Goal: Transaction & Acquisition: Purchase product/service

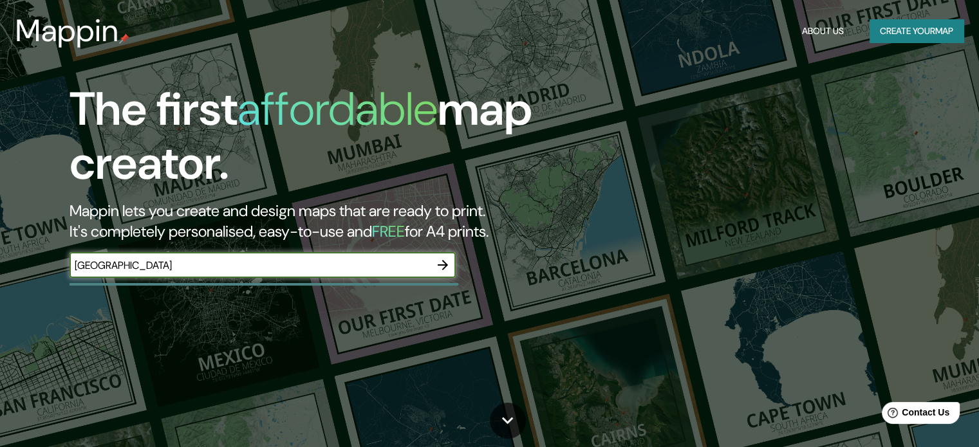
type input "[GEOGRAPHIC_DATA]"
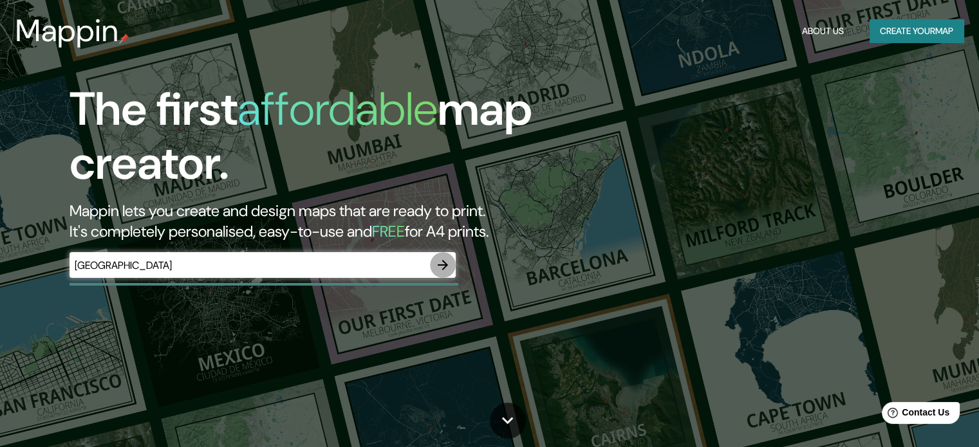
click at [441, 262] on icon "button" at bounding box center [442, 264] width 15 height 15
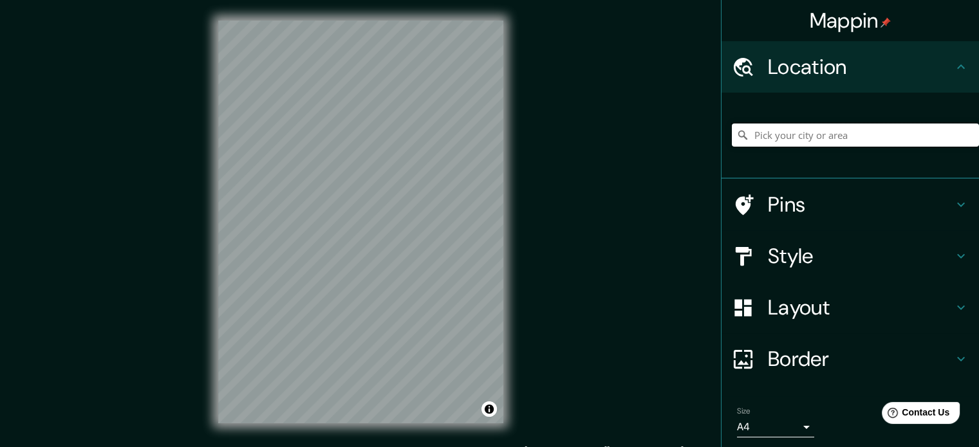
click at [786, 140] on input "Pick your city or area" at bounding box center [855, 135] width 247 height 23
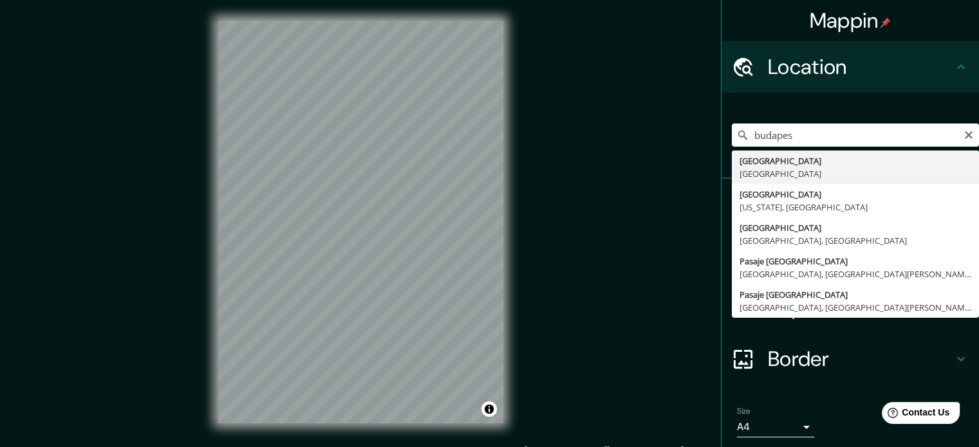
type input "[GEOGRAPHIC_DATA], [GEOGRAPHIC_DATA]"
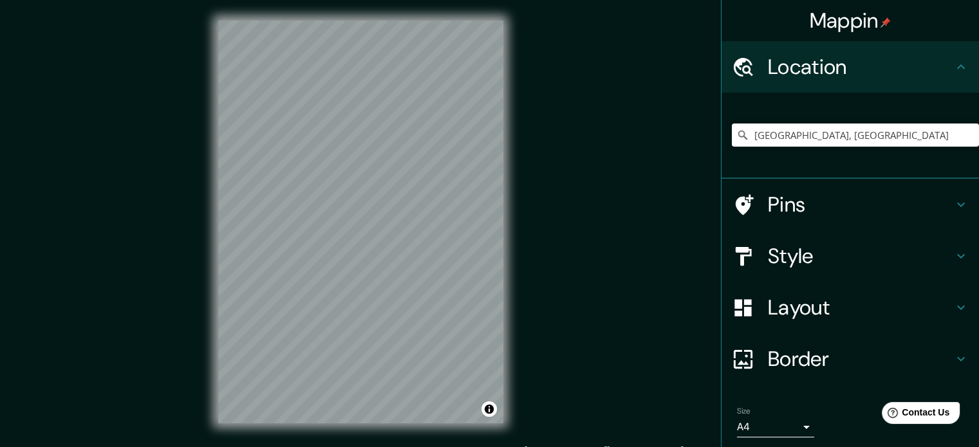
click at [778, 248] on h4 "Style" at bounding box center [860, 256] width 185 height 26
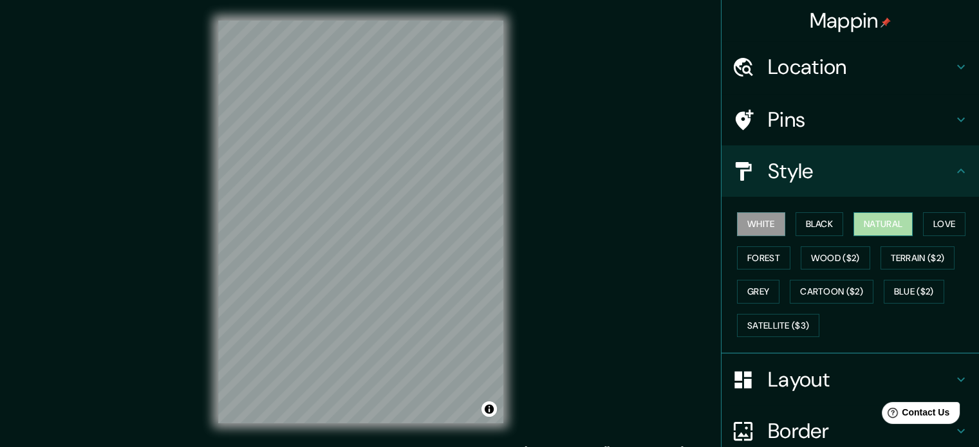
click at [866, 218] on button "Natural" at bounding box center [882, 224] width 59 height 24
click at [759, 223] on button "White" at bounding box center [761, 224] width 48 height 24
click at [855, 220] on button "Natural" at bounding box center [882, 224] width 59 height 24
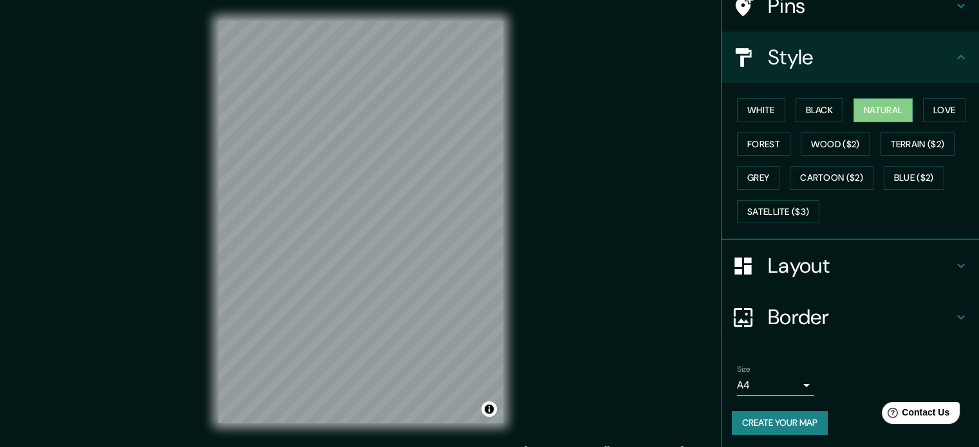
scroll to position [115, 0]
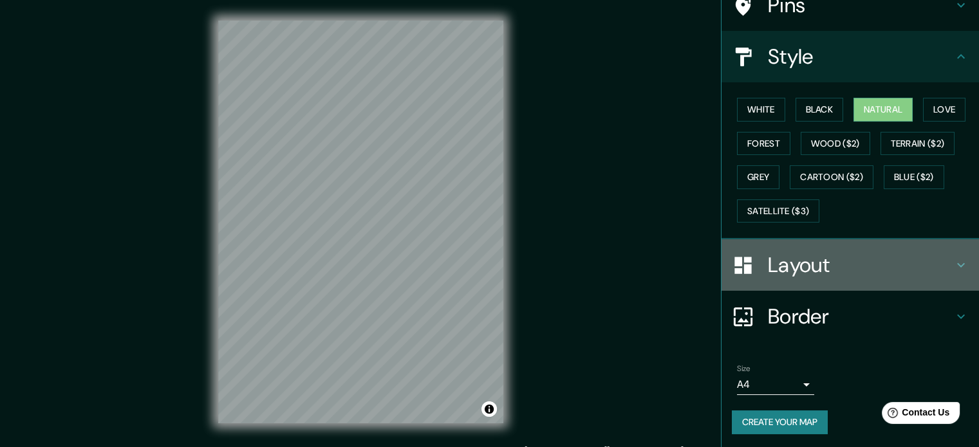
click at [791, 259] on h4 "Layout" at bounding box center [860, 265] width 185 height 26
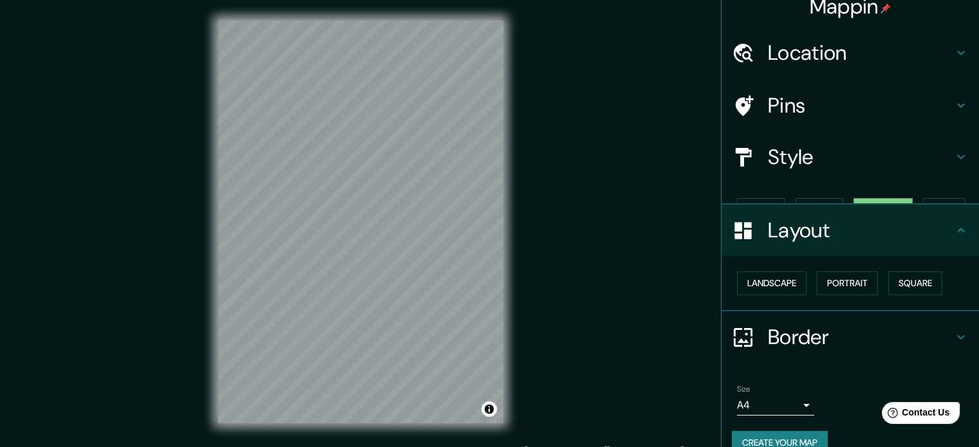
scroll to position [14, 0]
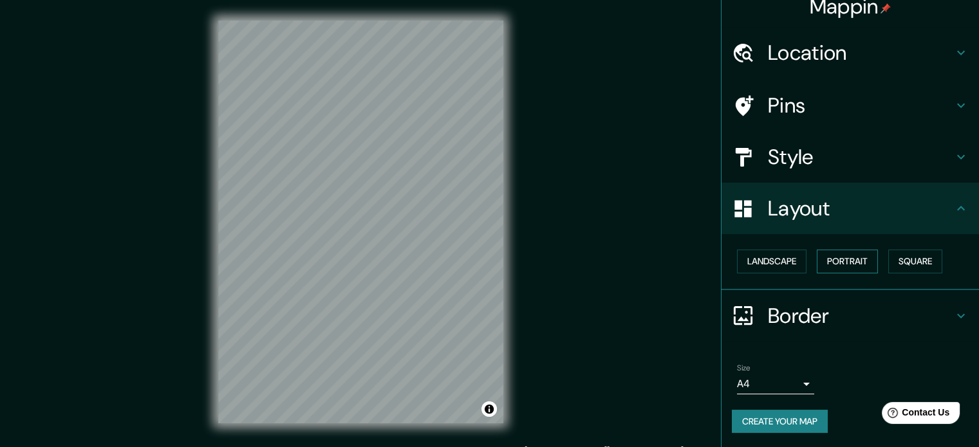
click at [830, 259] on button "Portrait" at bounding box center [846, 262] width 61 height 24
click at [777, 261] on button "Landscape" at bounding box center [771, 262] width 69 height 24
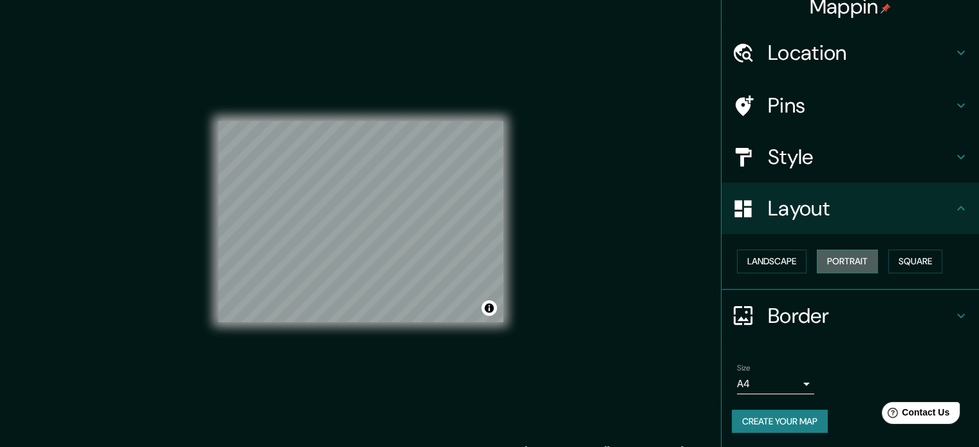
click at [845, 255] on button "Portrait" at bounding box center [846, 262] width 61 height 24
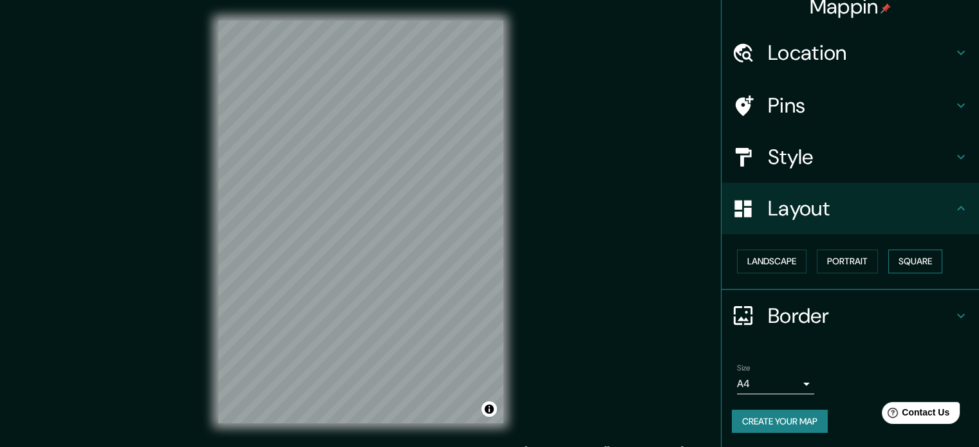
click at [894, 255] on button "Square" at bounding box center [915, 262] width 54 height 24
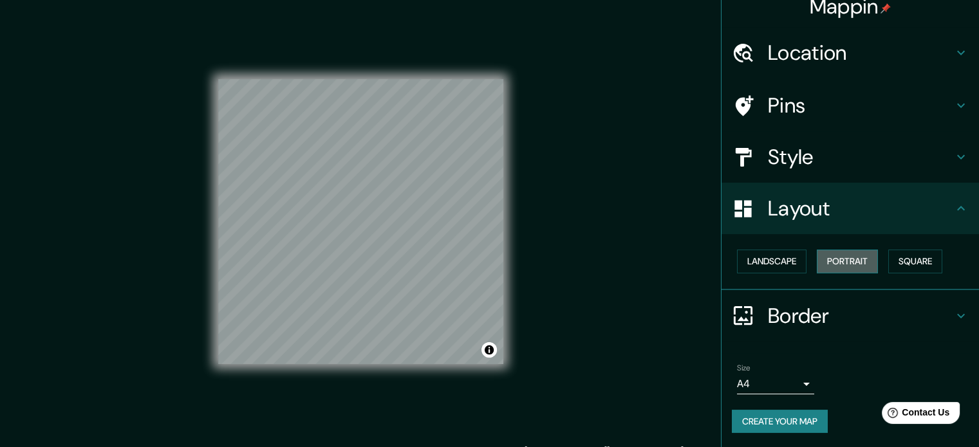
click at [840, 262] on button "Portrait" at bounding box center [846, 262] width 61 height 24
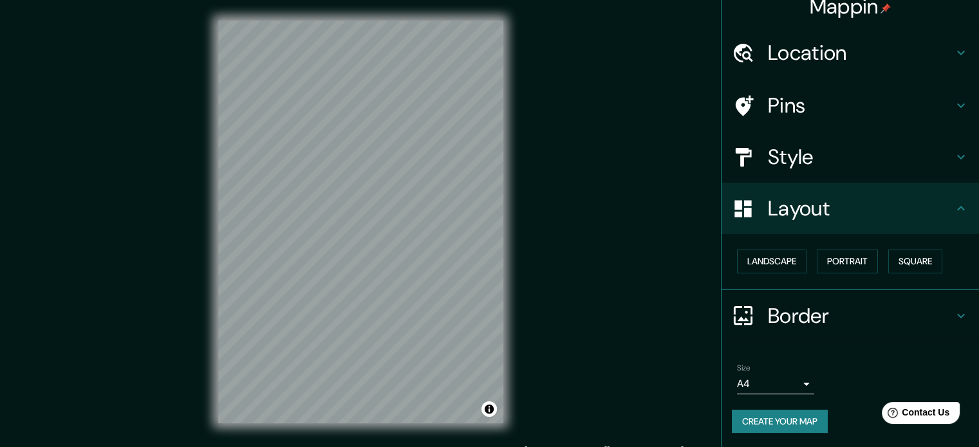
click at [784, 311] on h4 "Border" at bounding box center [860, 316] width 185 height 26
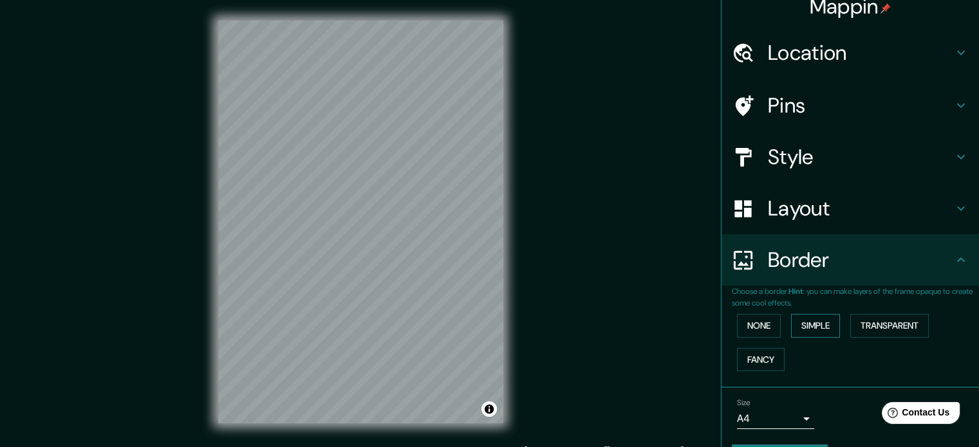
click at [791, 324] on button "Simple" at bounding box center [815, 326] width 49 height 24
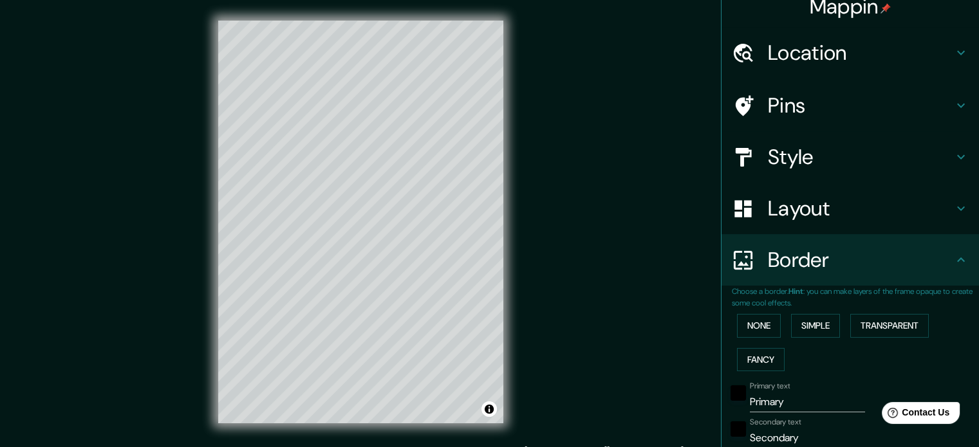
scroll to position [78, 0]
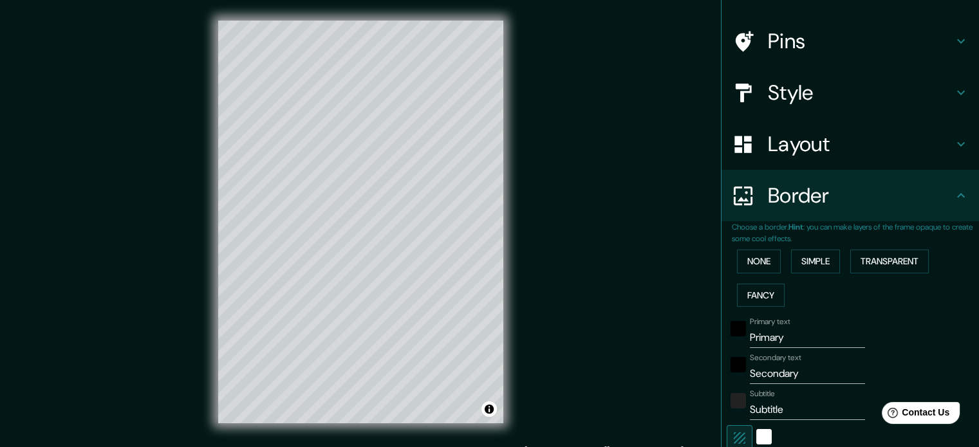
click at [757, 339] on input "Primary" at bounding box center [807, 337] width 115 height 21
type input "B"
type input "177"
type input "35"
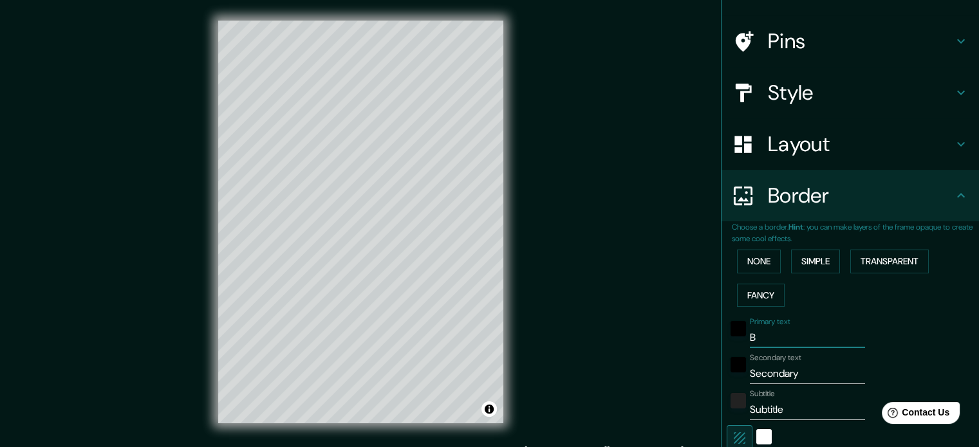
type input "BU"
type input "177"
type input "35"
type input "BUD"
type input "177"
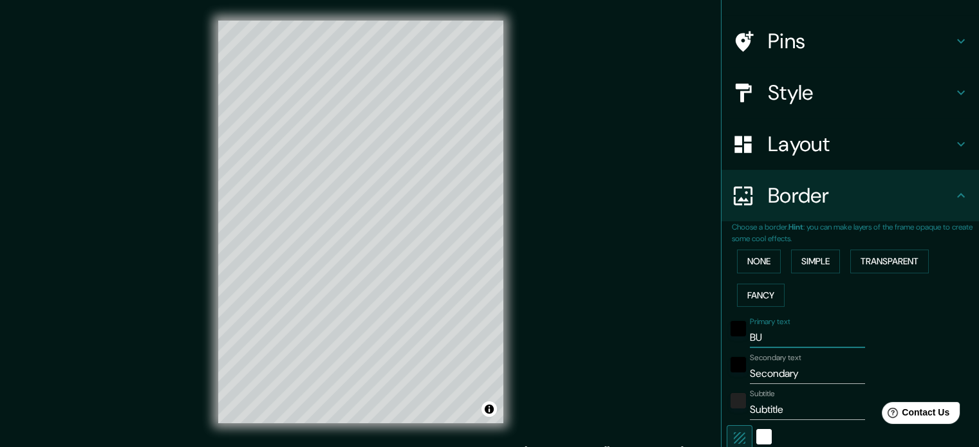
type input "35"
type input "[DEMOGRAPHIC_DATA]"
type input "177"
type input "35"
type input "BUDAP"
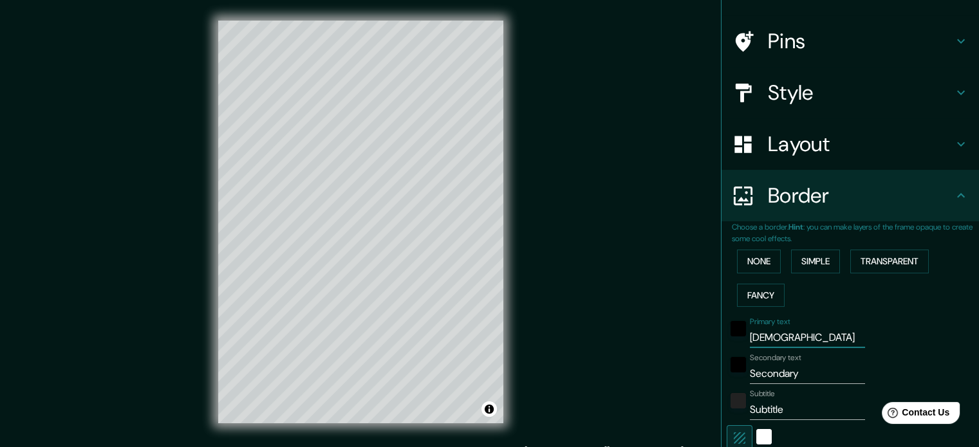
type input "177"
type input "35"
type input "BUDAPE"
type input "177"
type input "35"
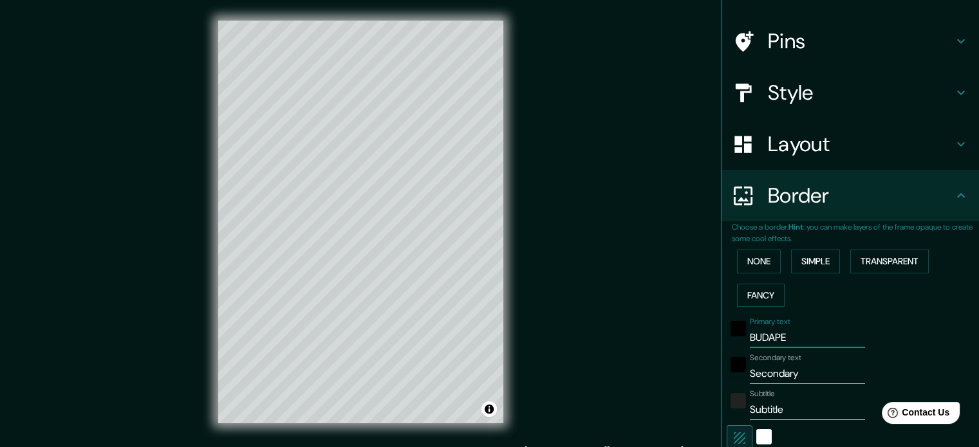
type input "BUDAPES"
type input "177"
type input "35"
type input "[GEOGRAPHIC_DATA]"
type input "177"
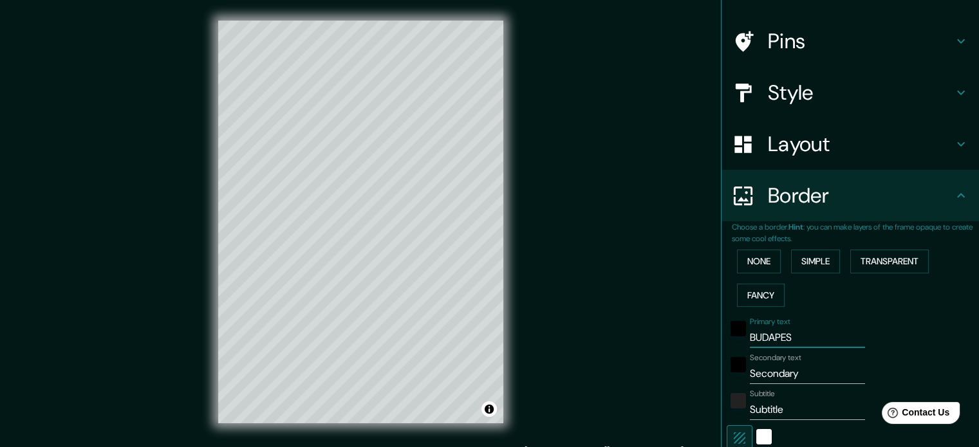
type input "35"
type input "[GEOGRAPHIC_DATA]"
click at [730, 327] on div "black" at bounding box center [737, 328] width 15 height 15
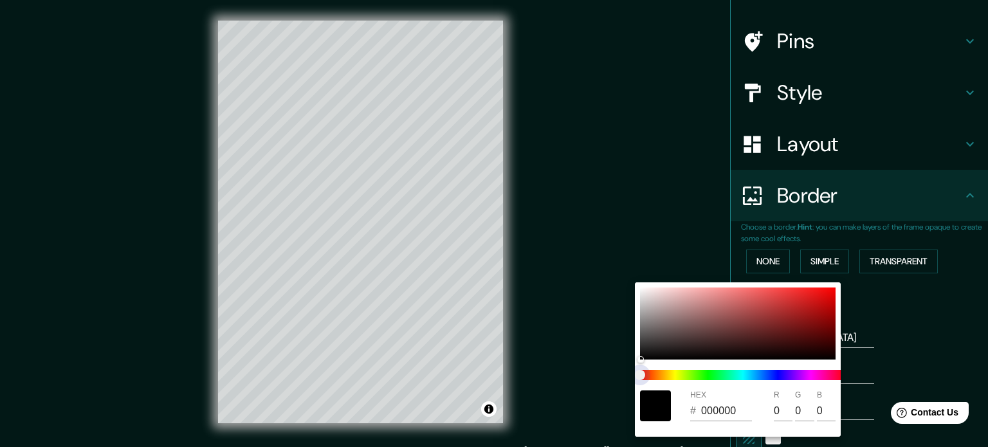
type input "177"
type input "35"
click at [739, 375] on span at bounding box center [743, 375] width 206 height 10
type input "177"
type input "35"
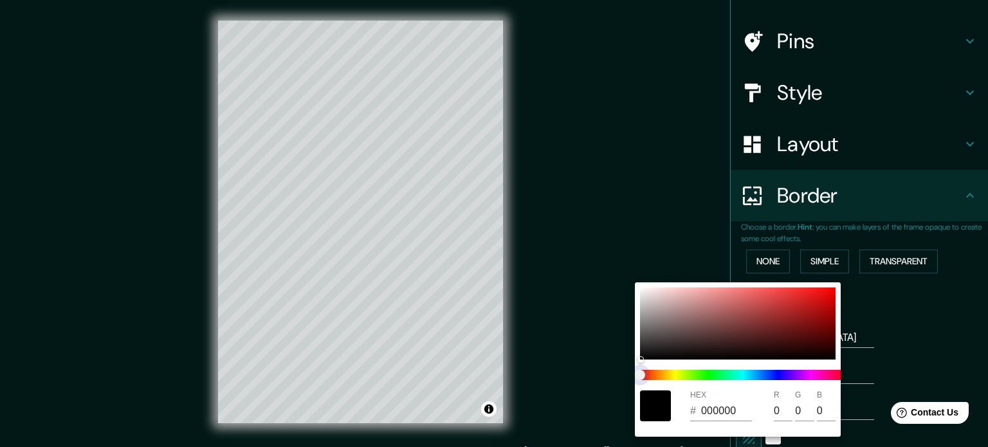
type input "177"
type input "35"
type input "177"
type input "35"
type input "177"
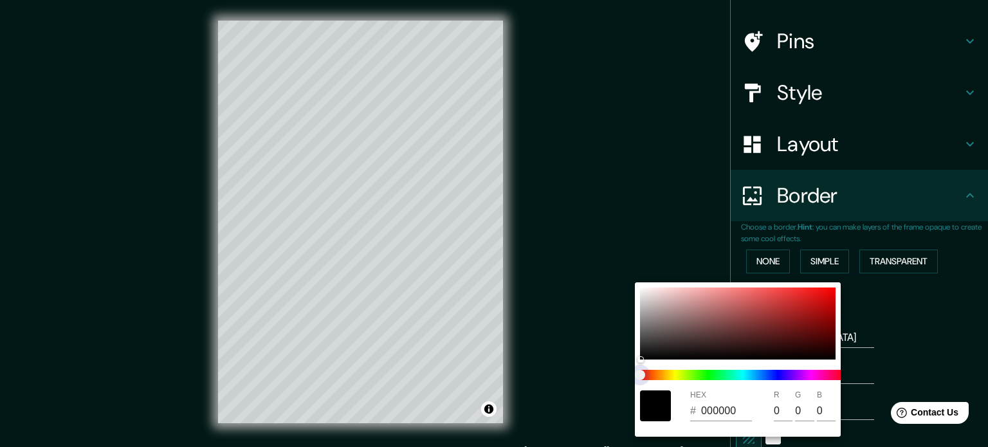
type input "35"
type input "177"
type input "35"
type input "177"
type input "35"
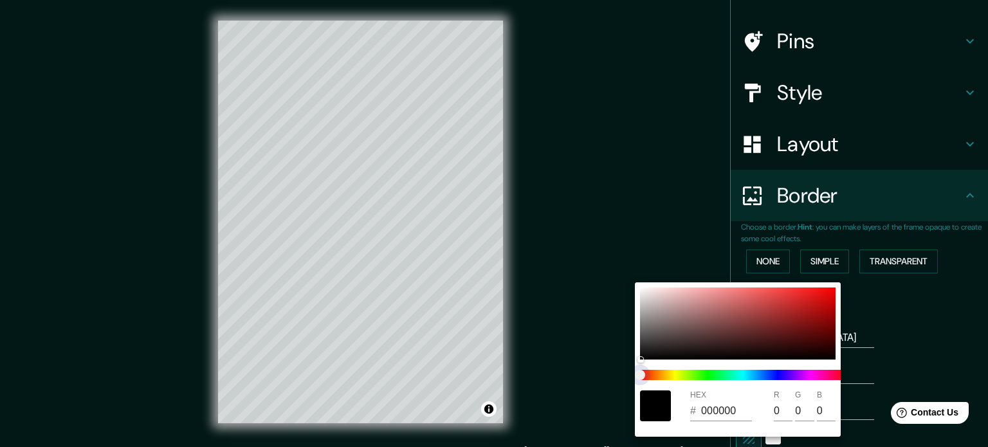
drag, startPoint x: 746, startPoint y: 374, endPoint x: 768, endPoint y: 375, distance: 21.9
click at [767, 375] on span at bounding box center [743, 375] width 206 height 10
type input "177"
type input "35"
type input "177"
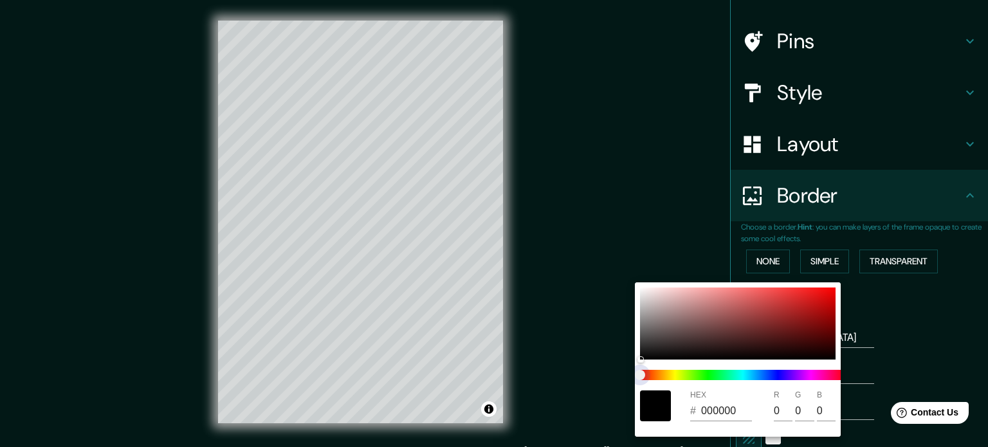
type input "35"
click at [777, 373] on span at bounding box center [743, 375] width 206 height 10
type input "177"
type input "35"
type input "5A3838"
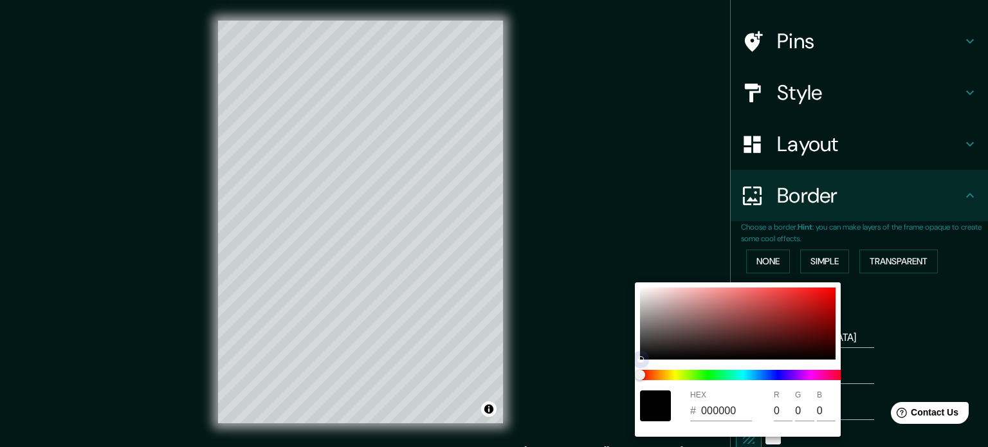
type input "90"
type input "56"
type input "177"
type input "35"
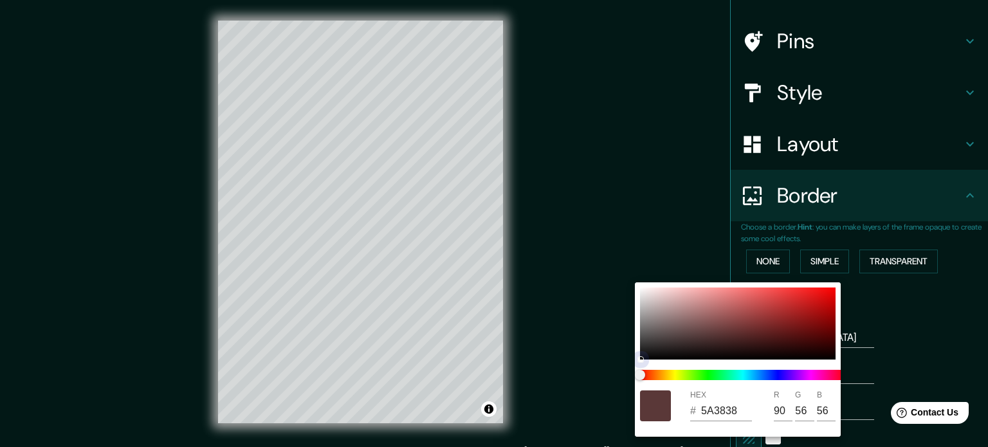
type input "573636"
type input "87"
type input "54"
type input "177"
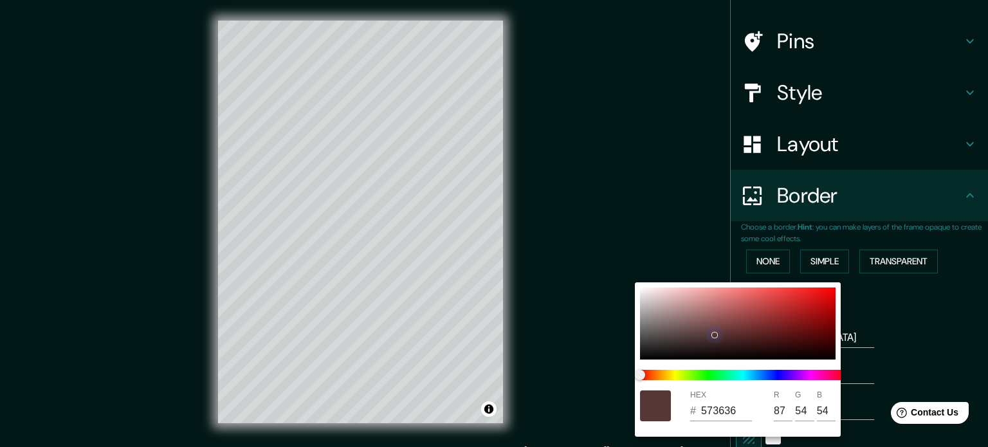
type input "35"
type input "4A3030"
type input "74"
type input "48"
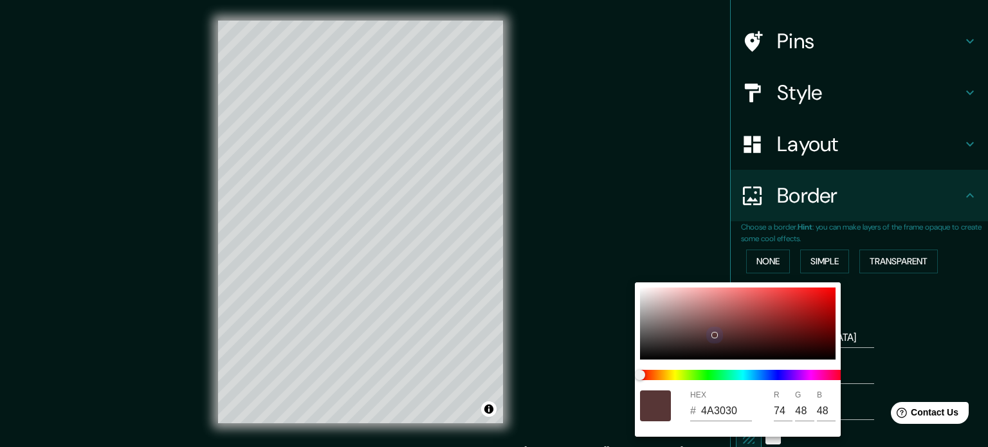
type input "177"
type input "35"
type input "432D2D"
type input "67"
type input "45"
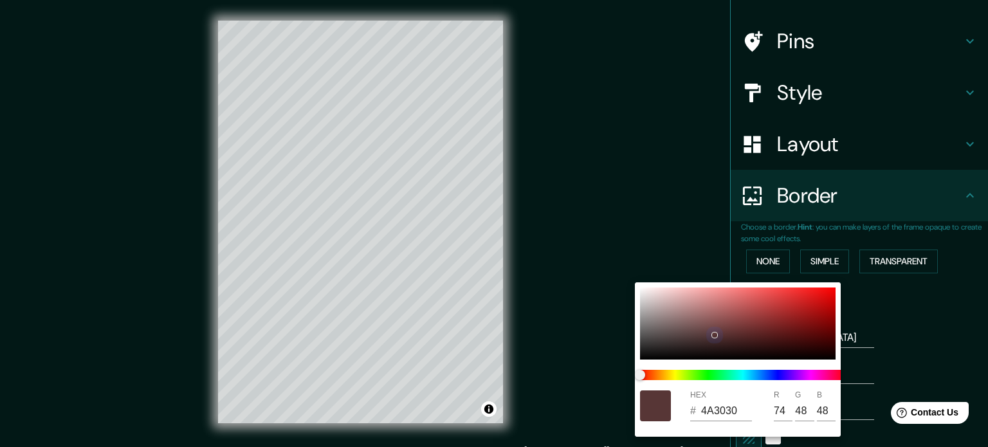
type input "45"
type input "177"
type input "35"
type input "292222"
type input "41"
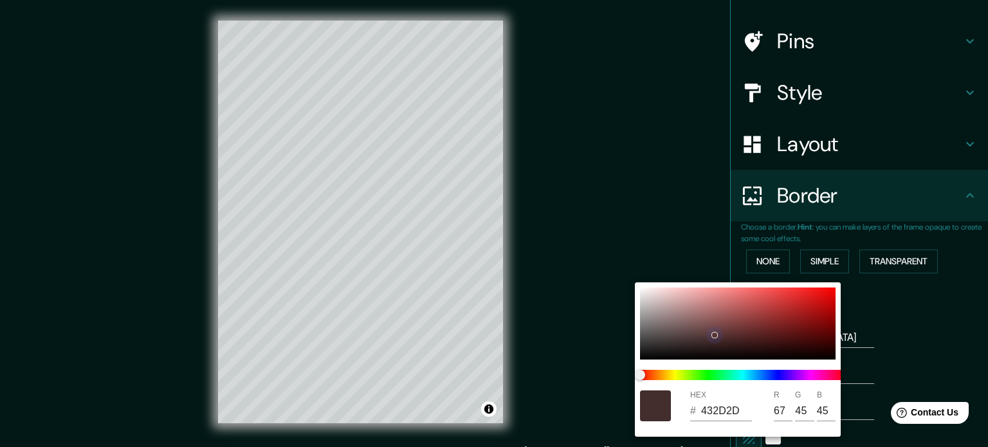
type input "34"
type input "177"
type input "35"
type input "177"
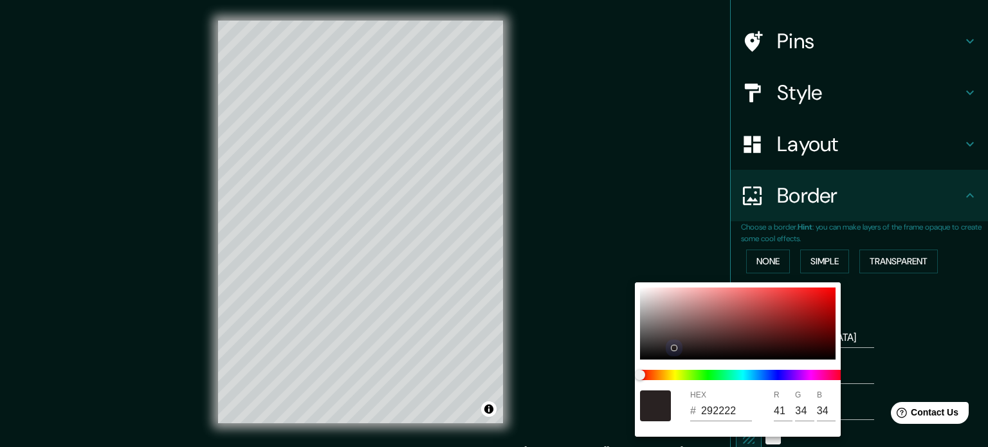
type input "35"
type input "292323"
type input "35"
type input "177"
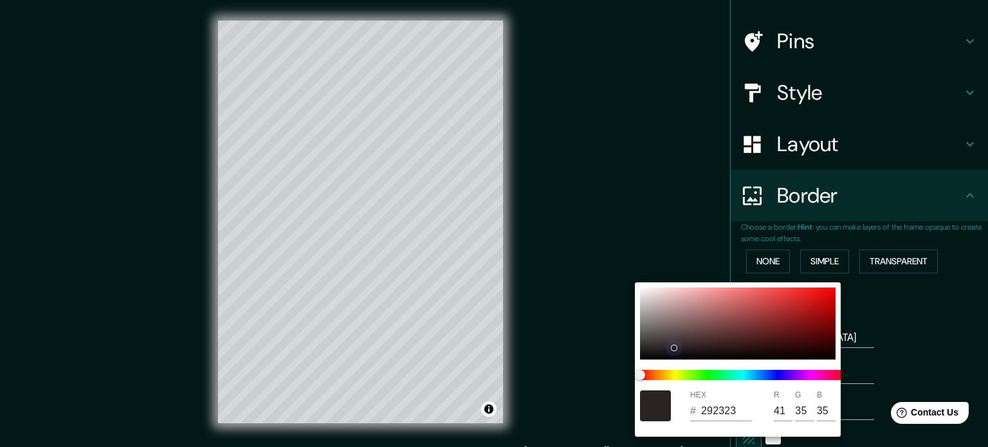
type input "35"
type input "121111"
type input "18"
type input "17"
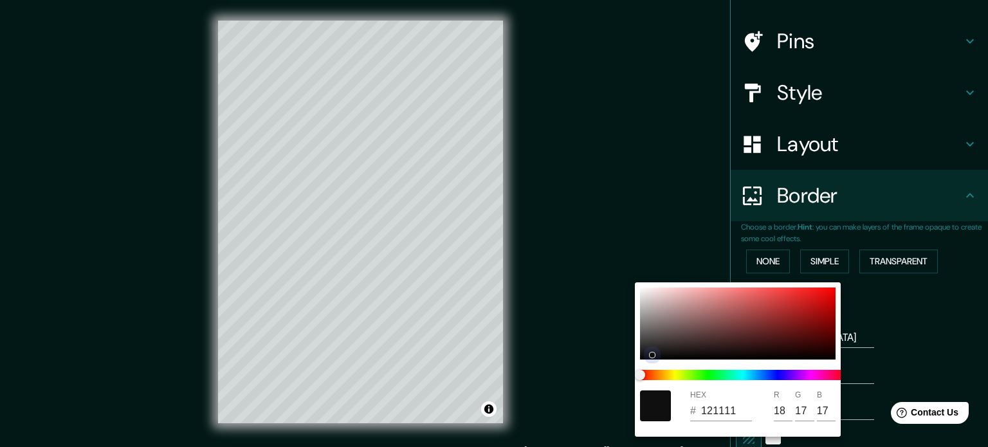
type input "177"
type input "35"
type input "100F0F"
type input "16"
type input "15"
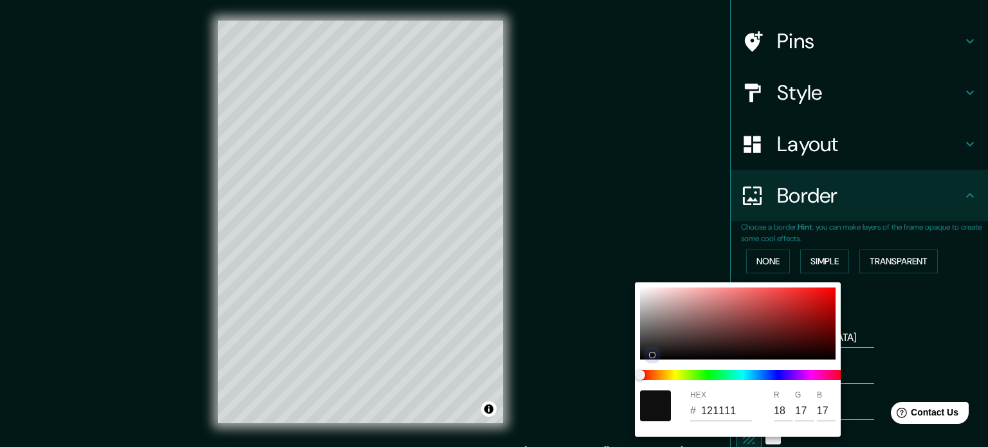
type input "15"
type input "177"
type input "35"
type input "177"
type input "35"
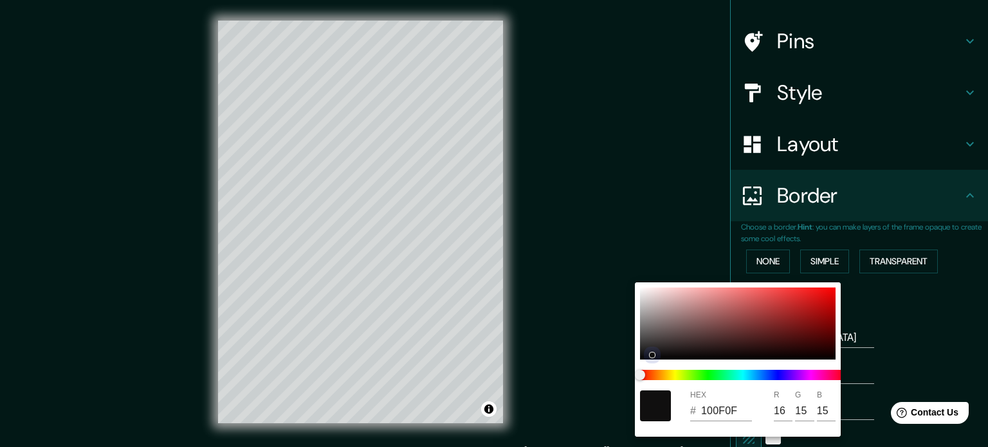
drag, startPoint x: 701, startPoint y: 331, endPoint x: 649, endPoint y: 355, distance: 57.9
click at [649, 355] on div at bounding box center [738, 324] width 196 height 72
type input "177"
type input "35"
type input "177"
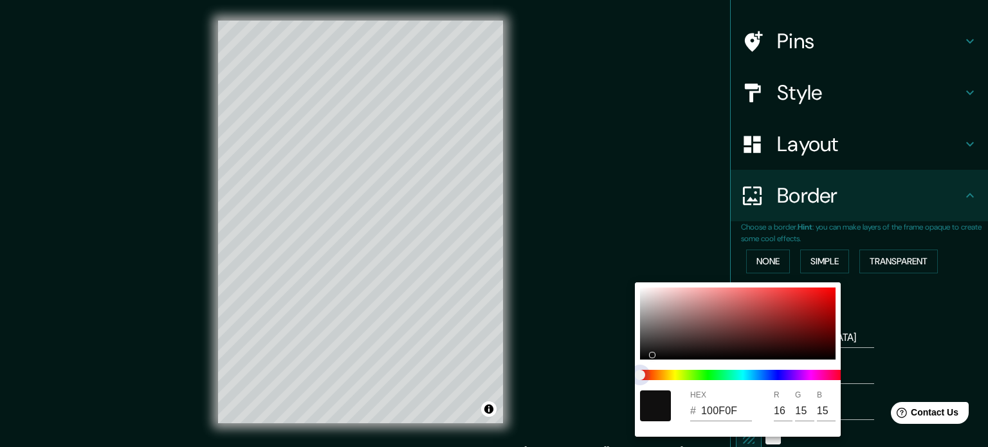
type input "35"
type input "0F0E0E"
type input "15"
type input "14"
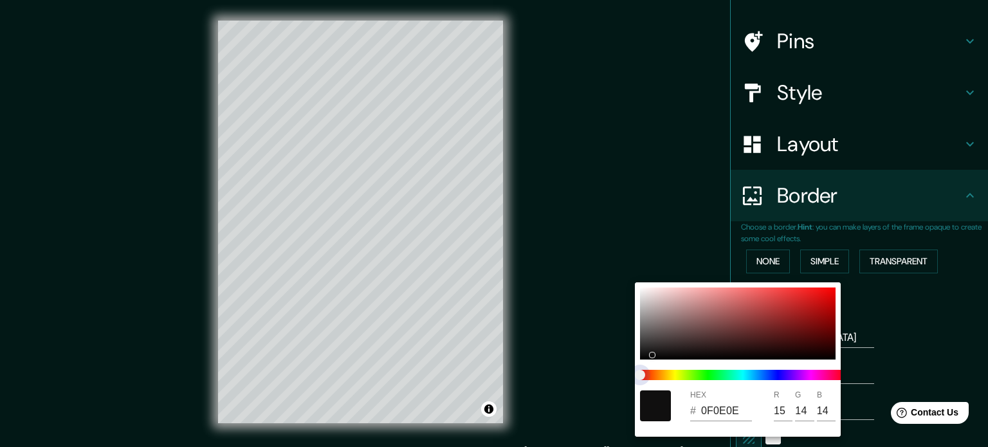
type input "177"
type input "35"
type input "177"
type input "35"
type input "0F0F0E"
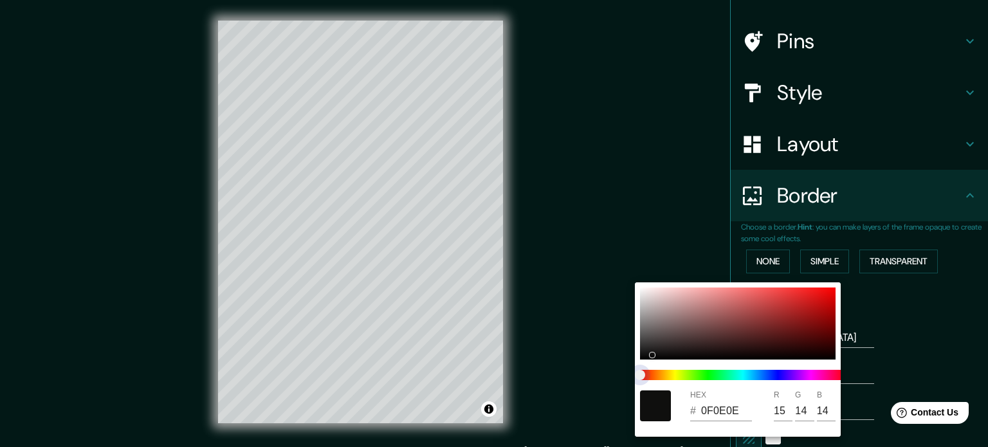
type input "15"
type input "177"
type input "35"
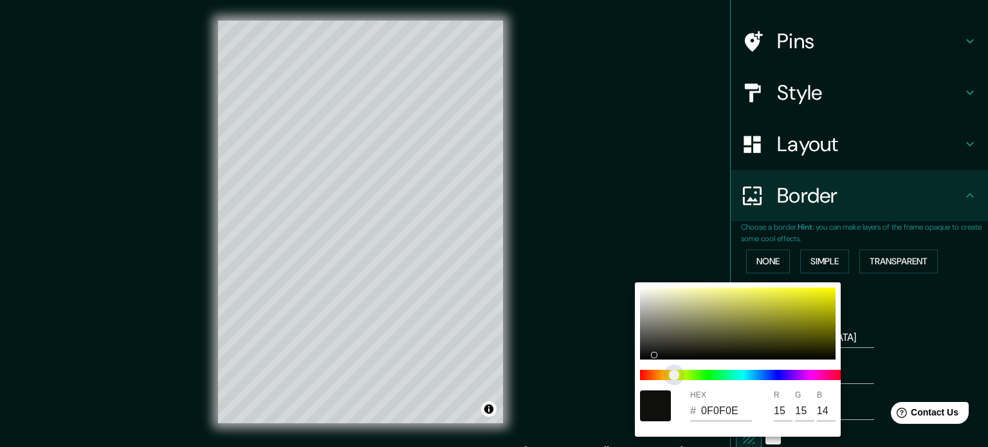
type input "177"
type input "35"
type input "0E0F0E"
type input "14"
type input "177"
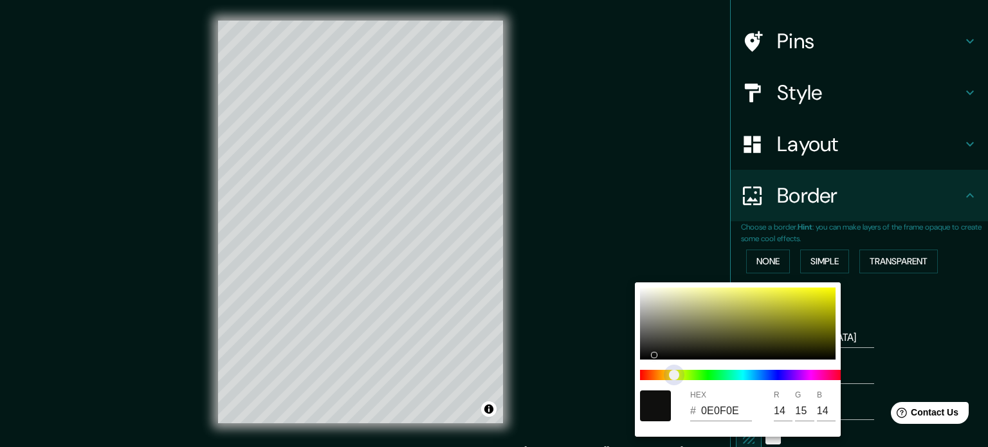
type input "35"
type input "177"
type input "35"
type input "0E0F0F"
type input "15"
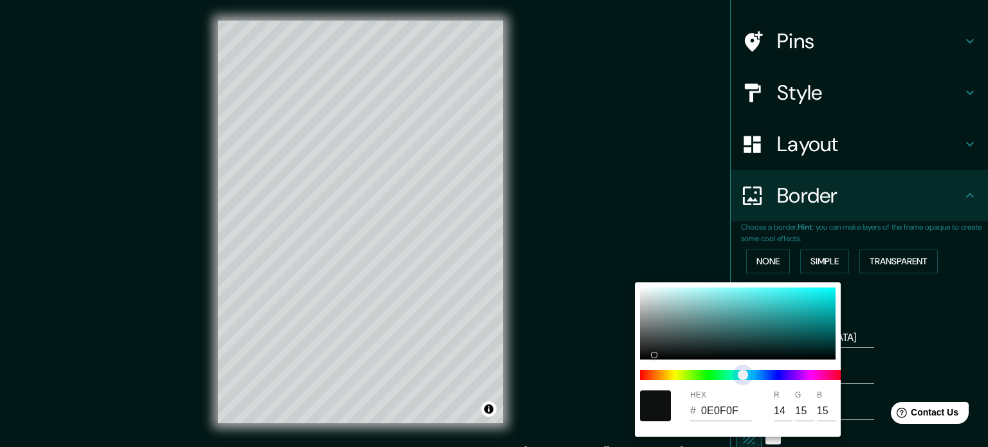
drag, startPoint x: 643, startPoint y: 375, endPoint x: 731, endPoint y: 376, distance: 87.5
click at [738, 376] on span "color slider" at bounding box center [743, 375] width 10 height 10
click at [759, 318] on div at bounding box center [738, 324] width 196 height 72
type input "177"
type input "35"
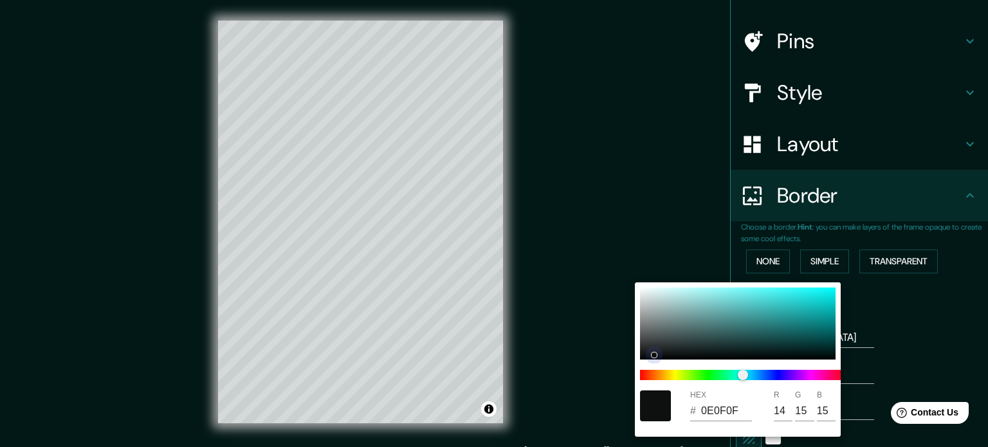
type input "389191"
type input "56"
type input "145"
click at [779, 308] on div at bounding box center [738, 324] width 196 height 72
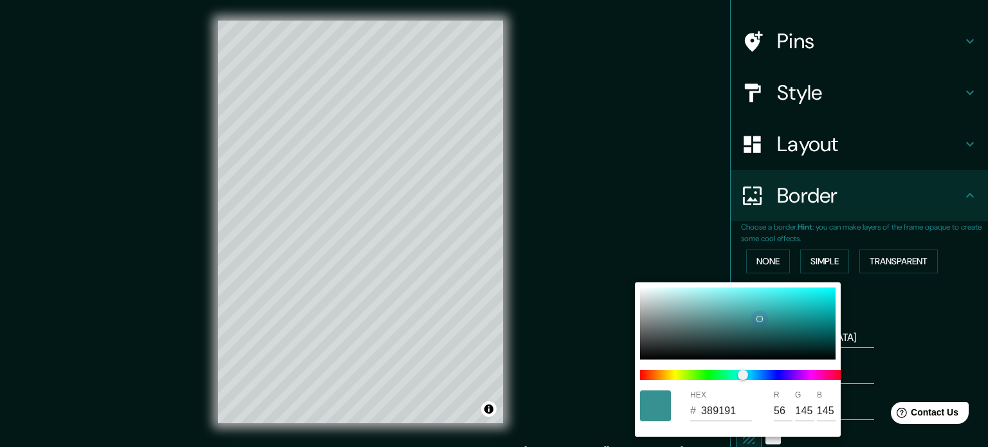
type input "177"
type input "35"
type input "35B5B5"
type input "53"
type input "181"
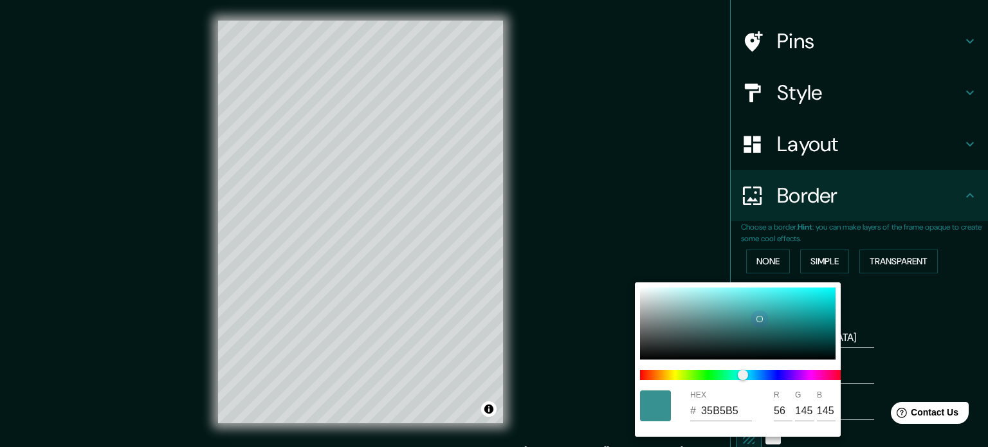
type input "181"
click at [780, 324] on div at bounding box center [738, 324] width 196 height 72
type input "177"
type input "35"
type input "247E7E"
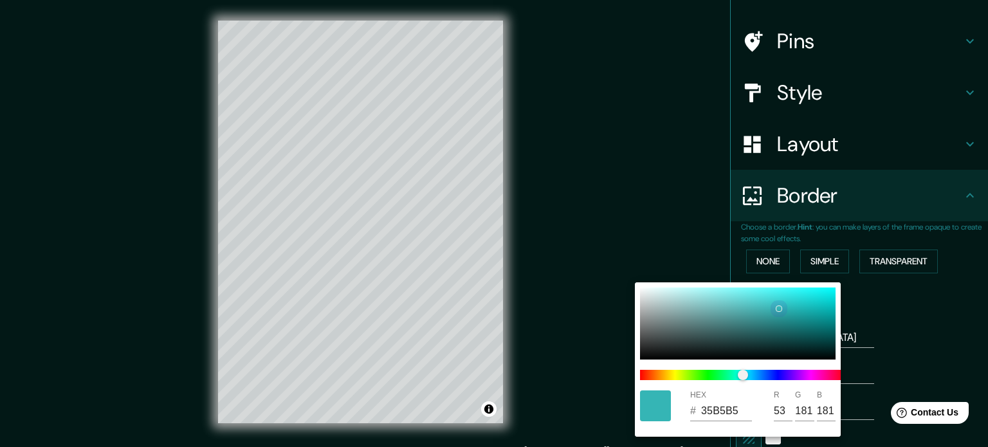
type input "36"
type input "126"
click at [756, 329] on div at bounding box center [738, 324] width 196 height 72
type input "177"
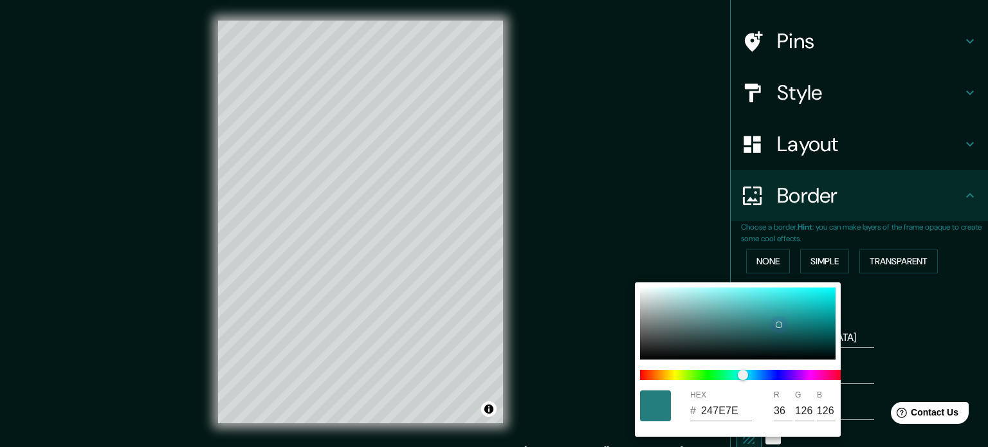
type input "35"
type input "2C6C6C"
type input "44"
type input "108"
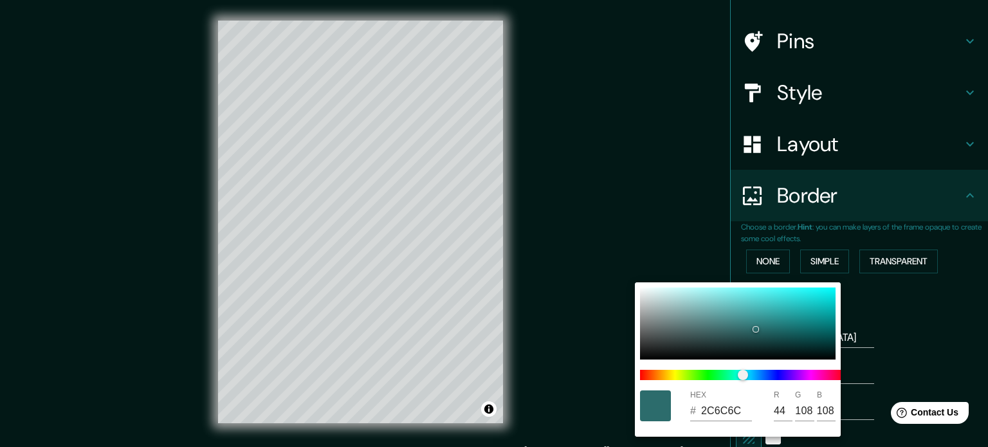
click at [887, 295] on div at bounding box center [494, 223] width 988 height 447
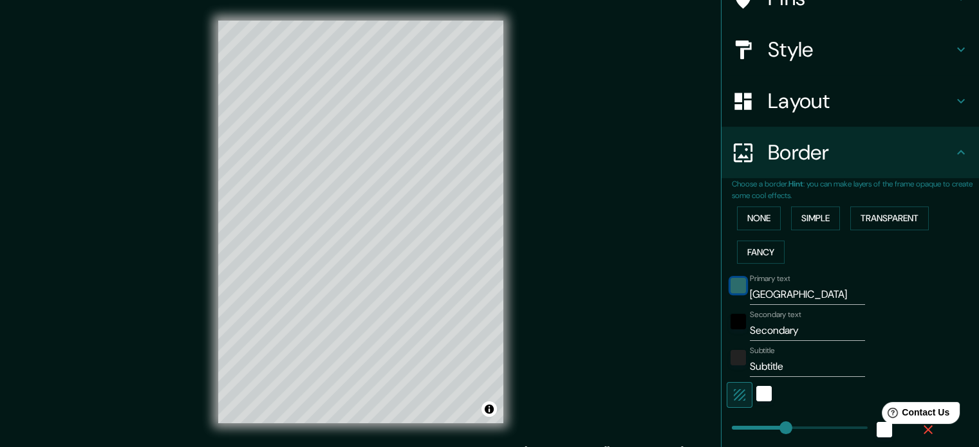
scroll to position [143, 0]
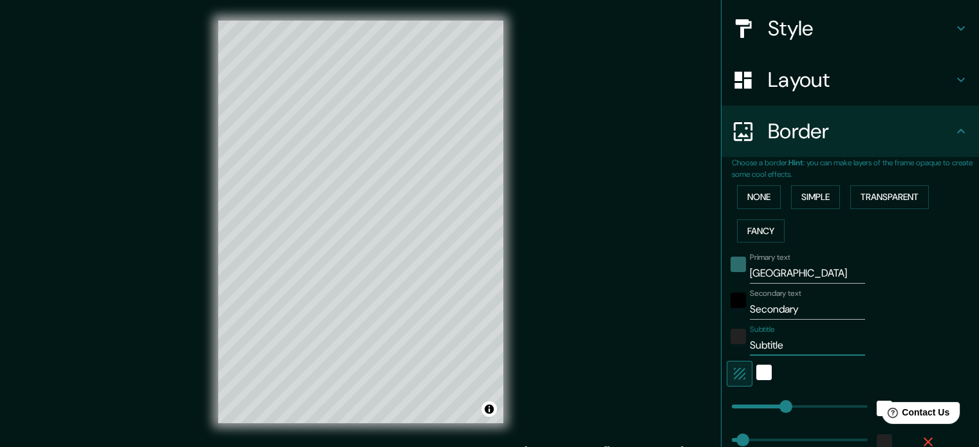
click at [769, 345] on input "Subtitle" at bounding box center [807, 345] width 115 height 21
type input "177"
type input "35"
click at [761, 311] on input "Secondary" at bounding box center [807, 309] width 115 height 21
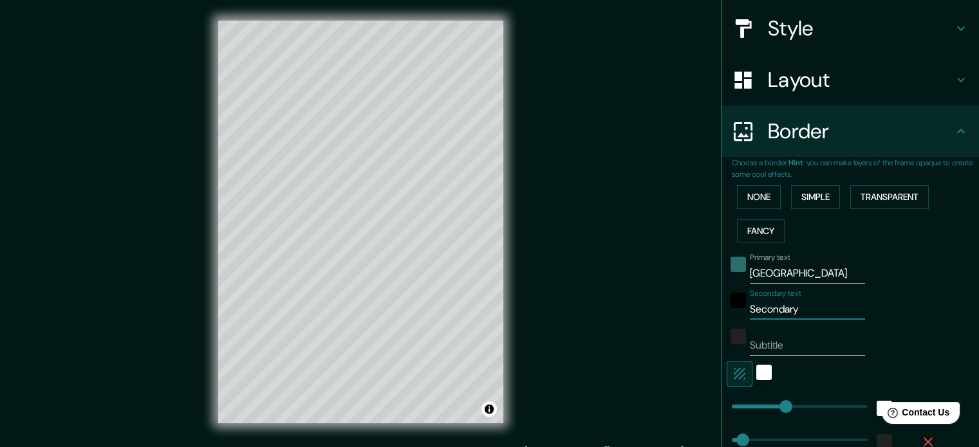
click at [761, 311] on input "Secondary" at bounding box center [807, 309] width 115 height 21
type input "177"
type input "35"
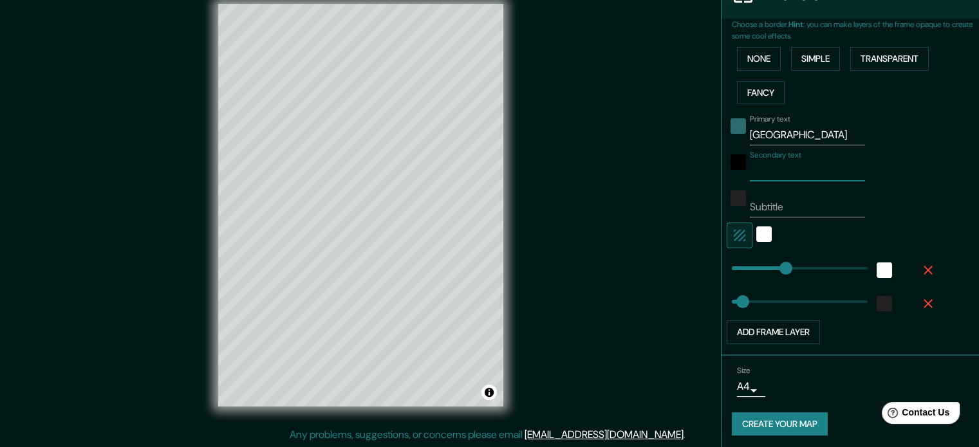
scroll to position [283, 0]
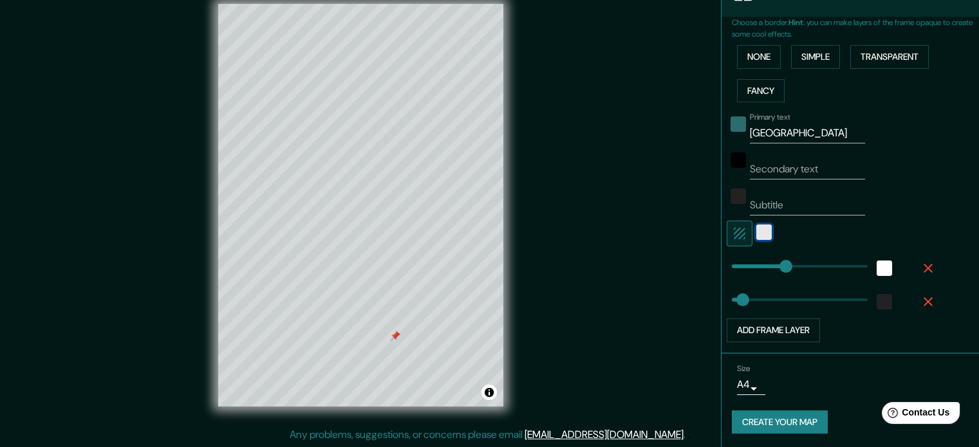
click at [756, 232] on div "white" at bounding box center [763, 232] width 15 height 15
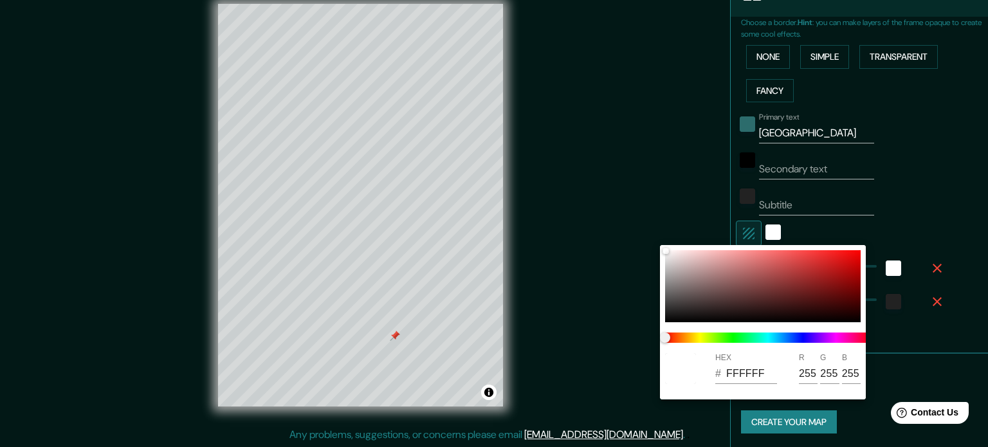
click at [677, 196] on div at bounding box center [494, 223] width 988 height 447
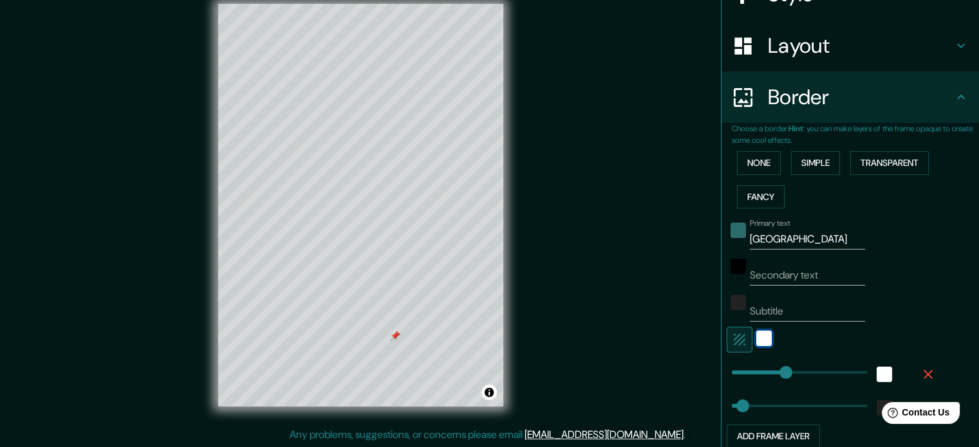
scroll to position [154, 0]
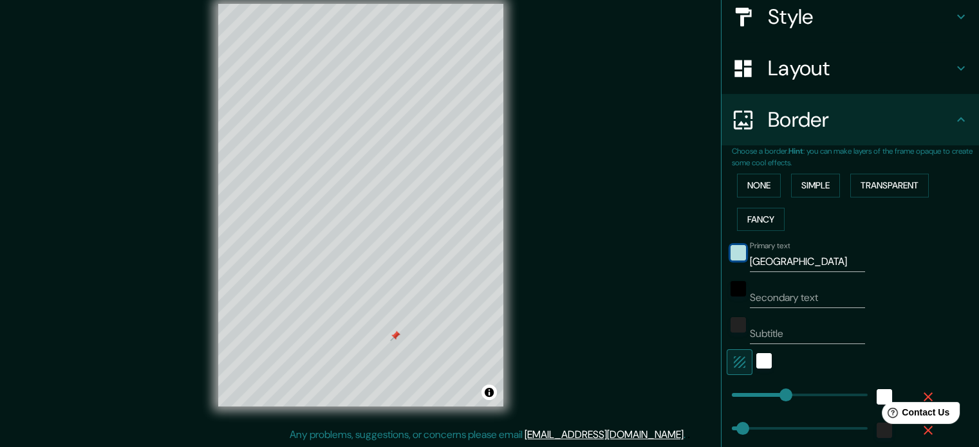
click at [735, 253] on div "color-2C6C6C" at bounding box center [737, 252] width 15 height 15
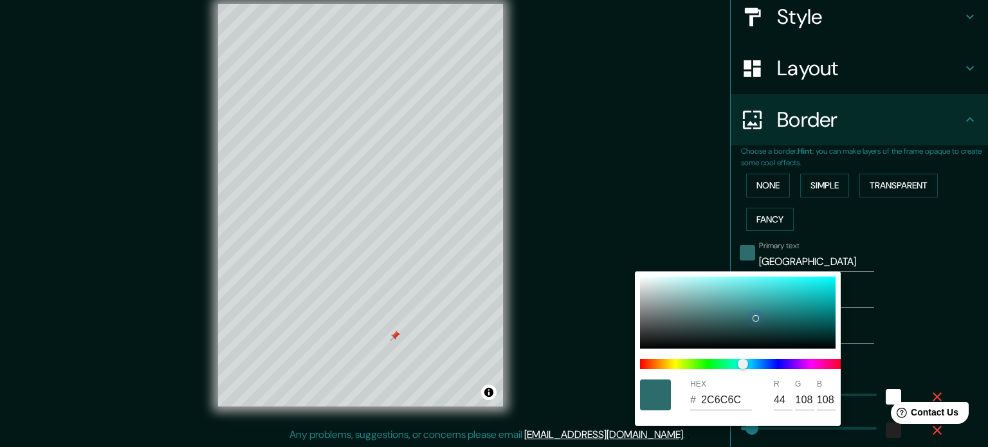
type input "177"
type input "35"
type input "359494"
type input "53"
type input "148"
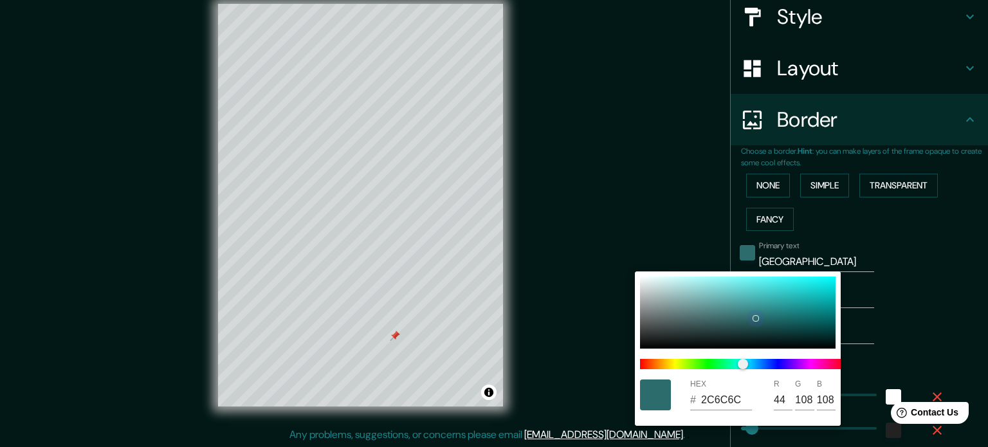
type input "148"
type input "177"
type input "35"
type input "399696"
type input "57"
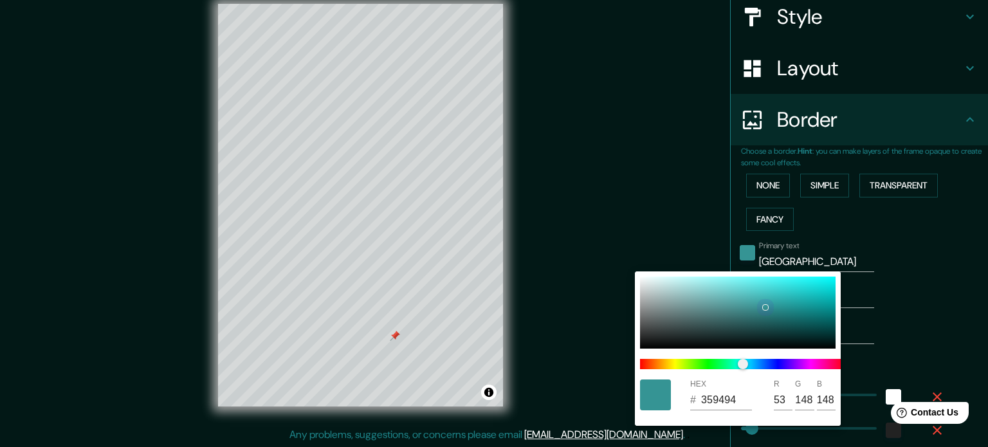
type input "150"
type input "177"
type input "35"
type input "3A9999"
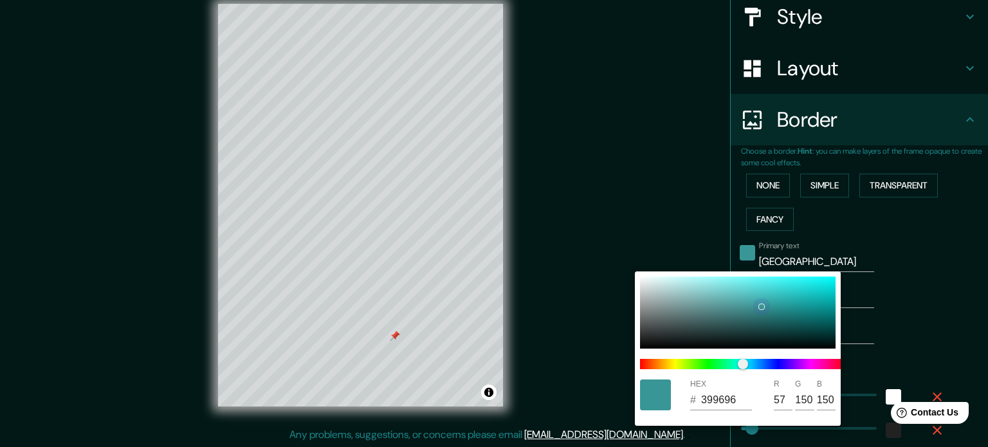
type input "58"
type input "153"
type input "177"
type input "35"
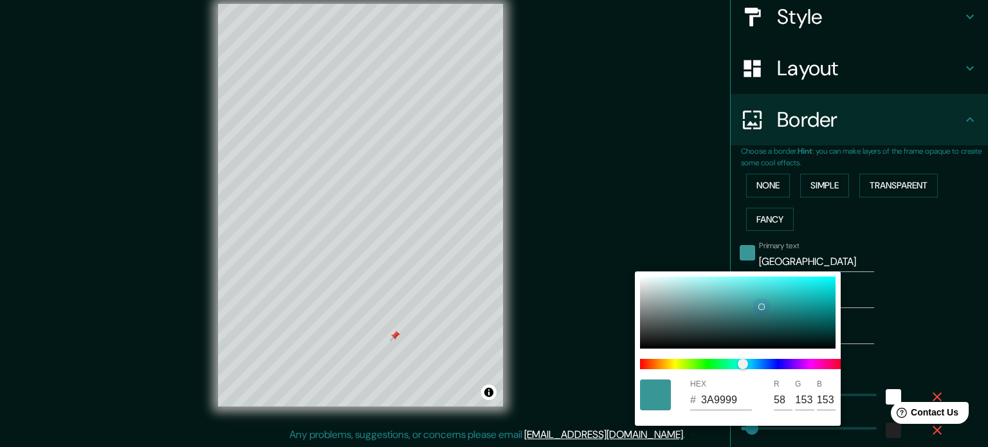
type input "4EADAD"
type input "78"
type input "173"
type input "177"
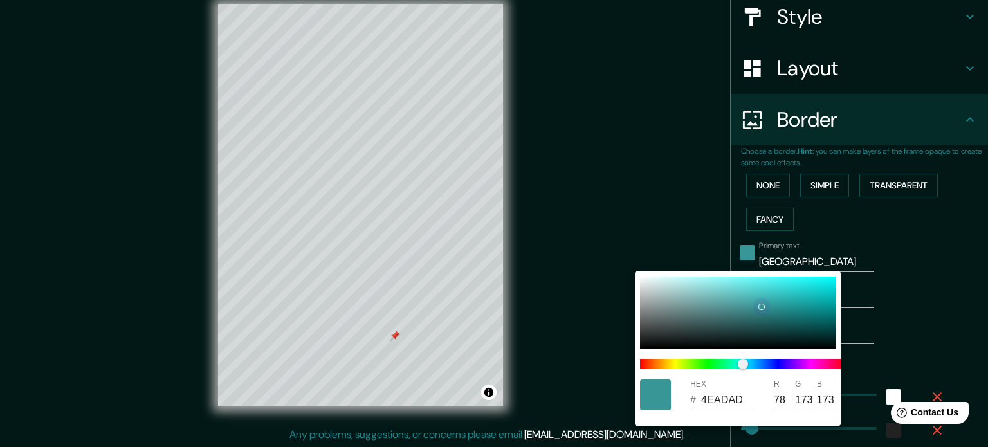
type input "35"
type input "50B0B0"
type input "80"
type input "176"
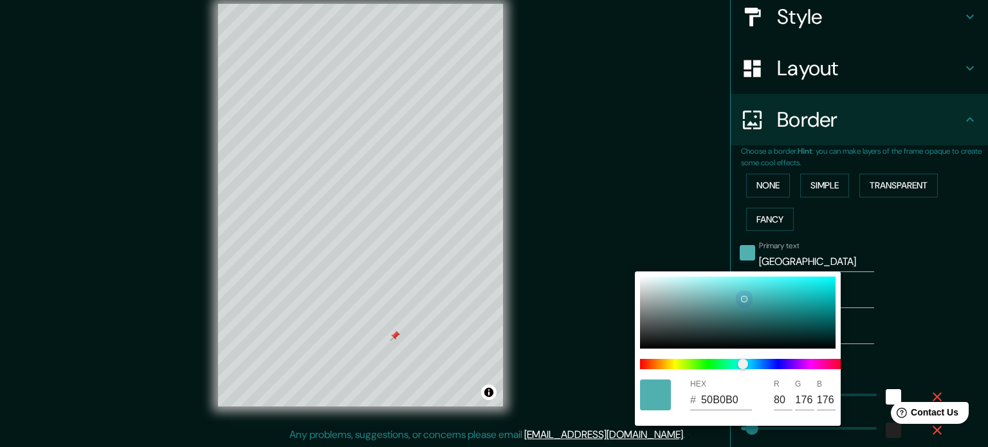
type input "177"
type input "35"
type input "52B0B0"
type input "82"
type input "177"
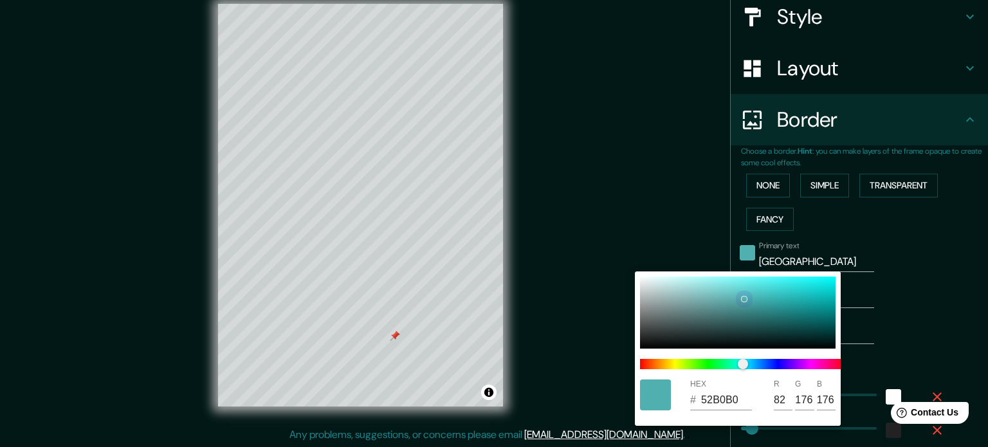
type input "35"
type input "53B2B2"
type input "83"
type input "178"
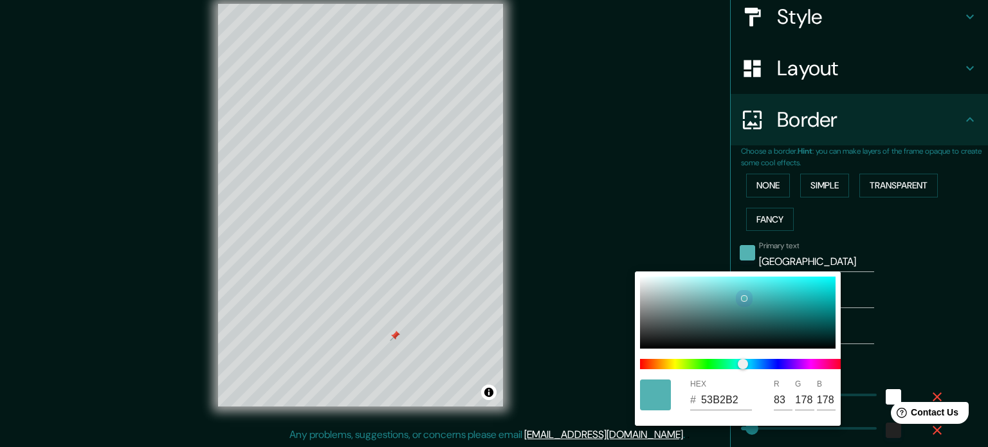
type input "177"
type input "35"
type input "53B4B4"
type input "83"
click at [770, 309] on div at bounding box center [738, 313] width 196 height 72
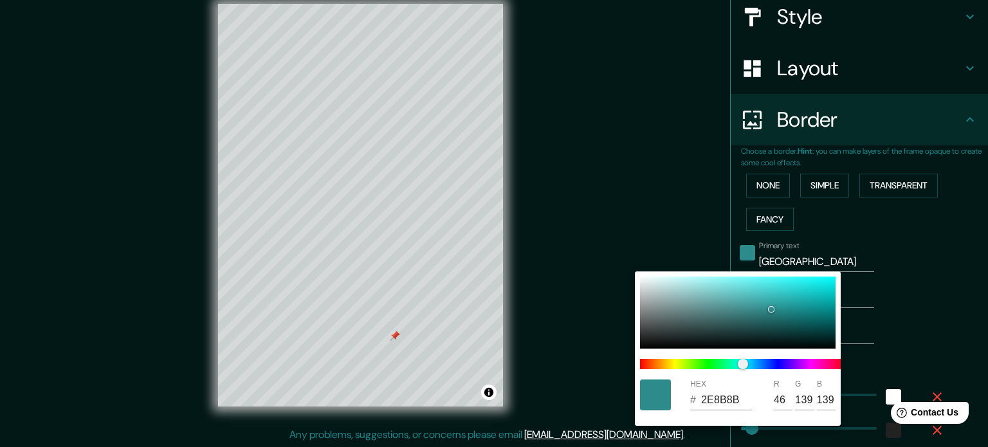
click at [297, 283] on div at bounding box center [494, 223] width 988 height 447
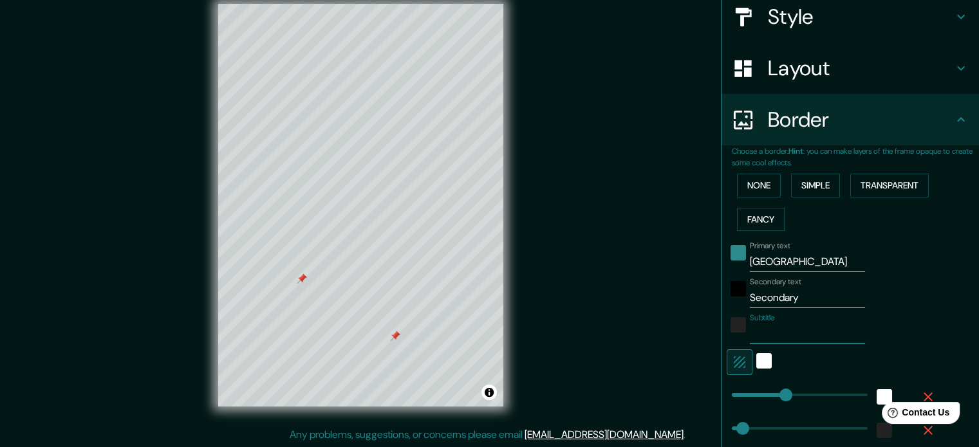
click at [757, 295] on input "Secondary" at bounding box center [807, 298] width 115 height 21
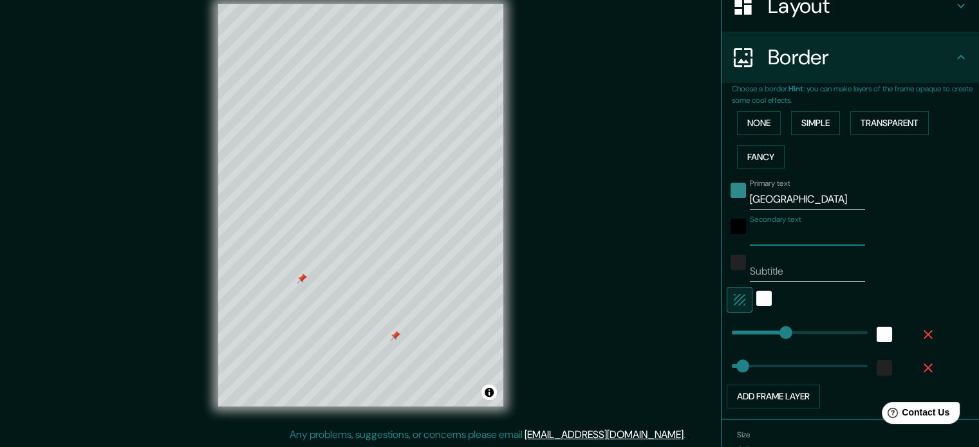
scroll to position [283, 0]
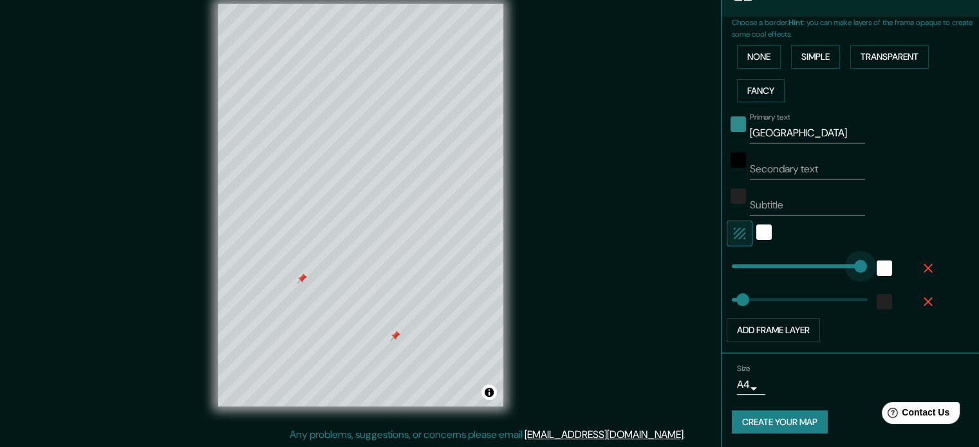
drag, startPoint x: 780, startPoint y: 266, endPoint x: 851, endPoint y: 263, distance: 70.2
drag, startPoint x: 851, startPoint y: 263, endPoint x: 795, endPoint y: 263, distance: 56.0
drag, startPoint x: 795, startPoint y: 263, endPoint x: 768, endPoint y: 264, distance: 27.0
click at [490, 393] on button "Toggle attribution" at bounding box center [488, 392] width 15 height 15
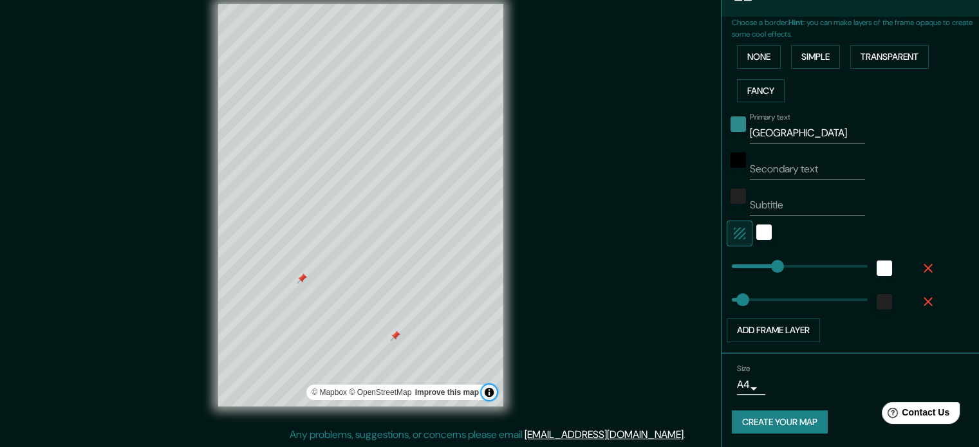
click at [490, 393] on button "Toggle attribution" at bounding box center [488, 392] width 15 height 15
drag, startPoint x: 733, startPoint y: 300, endPoint x: 770, endPoint y: 299, distance: 37.3
drag, startPoint x: 769, startPoint y: 297, endPoint x: 741, endPoint y: 297, distance: 27.7
click at [920, 294] on icon "button" at bounding box center [927, 301] width 15 height 15
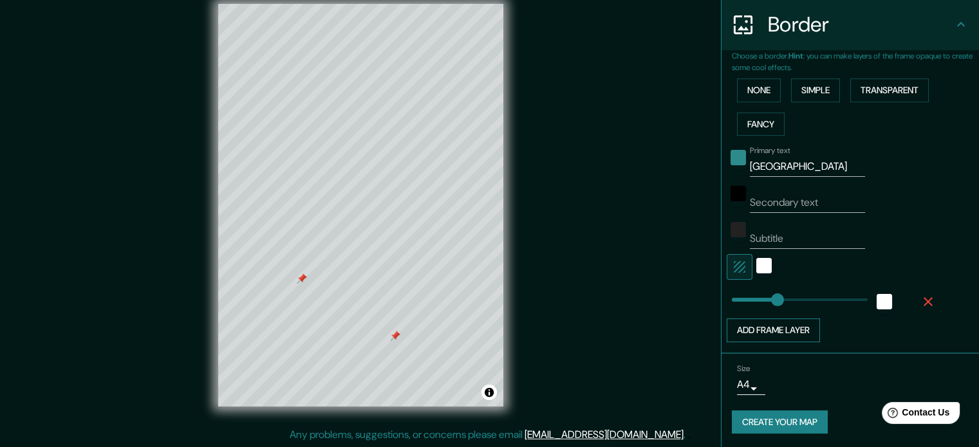
click at [779, 329] on button "Add frame layer" at bounding box center [772, 330] width 93 height 24
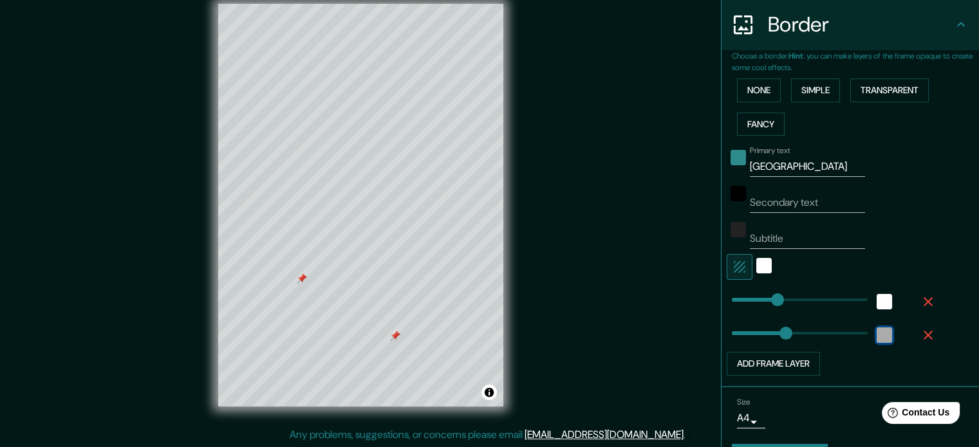
click at [876, 333] on div "white" at bounding box center [883, 334] width 15 height 15
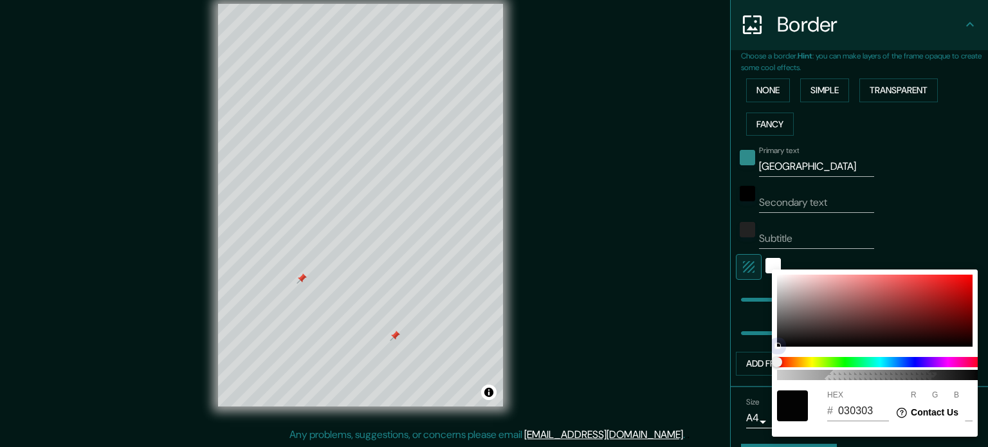
drag, startPoint x: 786, startPoint y: 344, endPoint x: 769, endPoint y: 349, distance: 17.7
click at [769, 349] on div "100 HEX # 030303 R 3 G 3 B 3" at bounding box center [494, 223] width 988 height 447
click at [734, 320] on div at bounding box center [494, 223] width 988 height 447
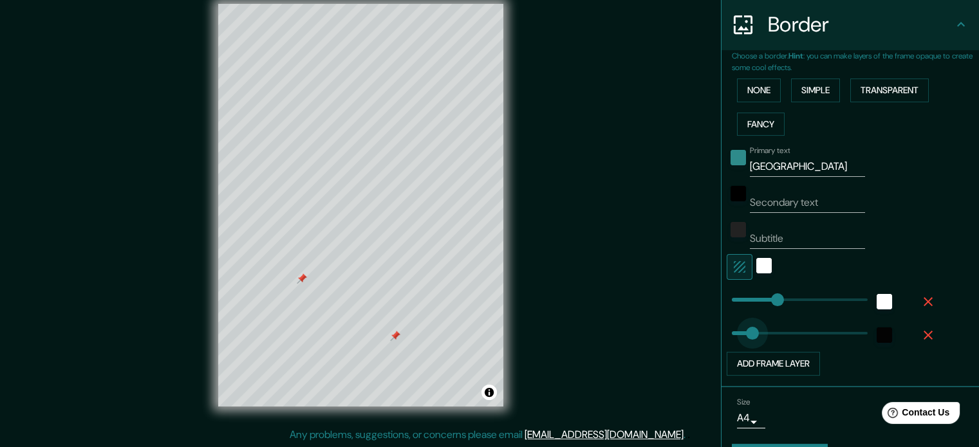
drag, startPoint x: 772, startPoint y: 332, endPoint x: 742, endPoint y: 333, distance: 29.6
drag, startPoint x: 742, startPoint y: 333, endPoint x: 736, endPoint y: 331, distance: 6.6
click at [772, 234] on input "Subtitle" at bounding box center [807, 238] width 115 height 21
click at [763, 204] on input "Secondary text" at bounding box center [807, 202] width 115 height 21
drag, startPoint x: 394, startPoint y: 335, endPoint x: 437, endPoint y: 322, distance: 44.2
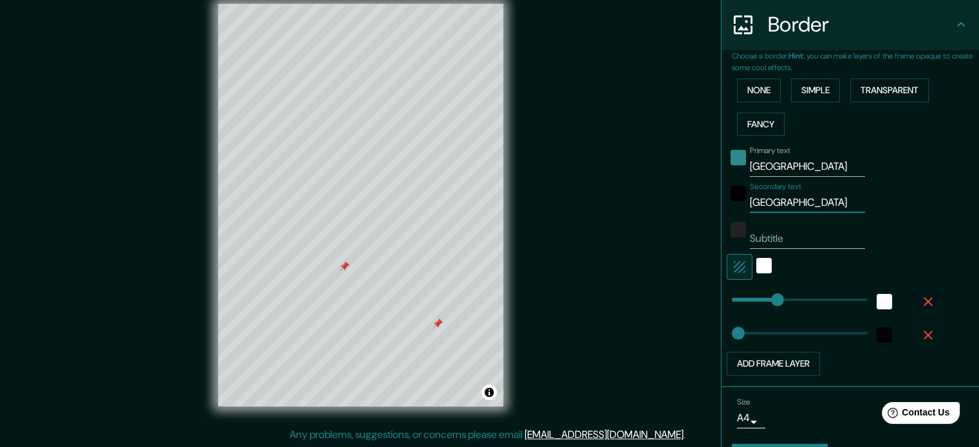
click at [437, 322] on div at bounding box center [437, 323] width 10 height 10
click at [321, 271] on div at bounding box center [321, 270] width 10 height 10
click at [415, 328] on div at bounding box center [414, 327] width 10 height 10
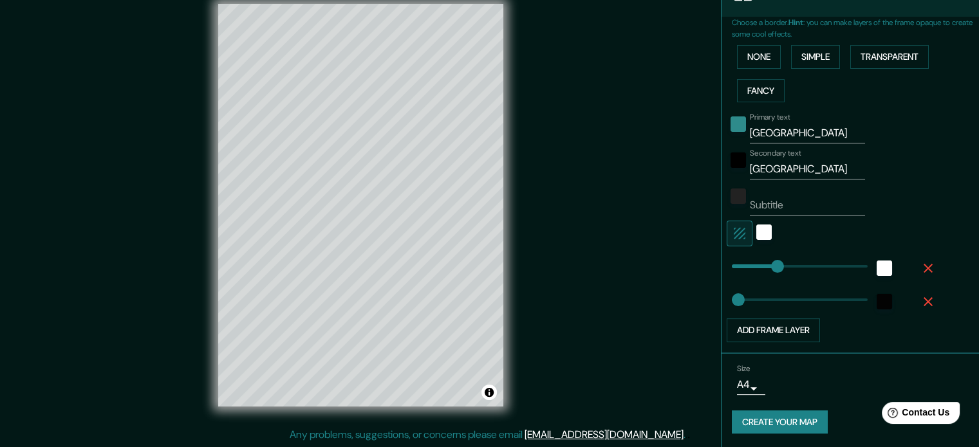
click at [786, 419] on button "Create your map" at bounding box center [780, 422] width 96 height 24
click at [772, 418] on div "Create your map" at bounding box center [850, 422] width 237 height 24
click at [792, 421] on button "Create your map" at bounding box center [780, 422] width 96 height 24
click at [757, 420] on div "Create your map" at bounding box center [850, 422] width 237 height 24
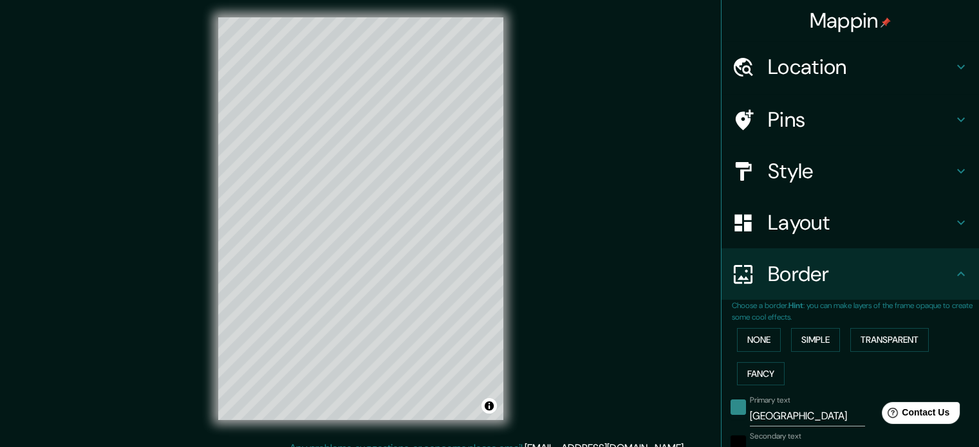
scroll to position [0, 0]
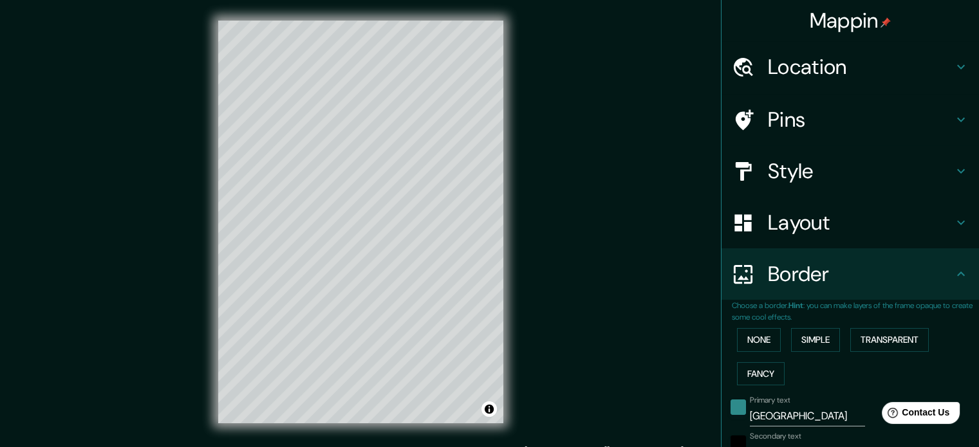
click at [953, 268] on icon at bounding box center [960, 273] width 15 height 15
click at [954, 270] on icon at bounding box center [960, 273] width 15 height 15
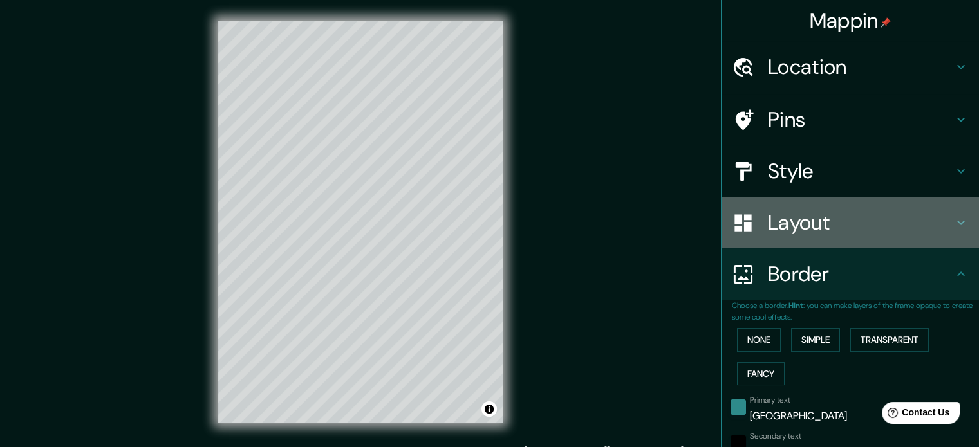
click at [953, 220] on icon at bounding box center [960, 222] width 15 height 15
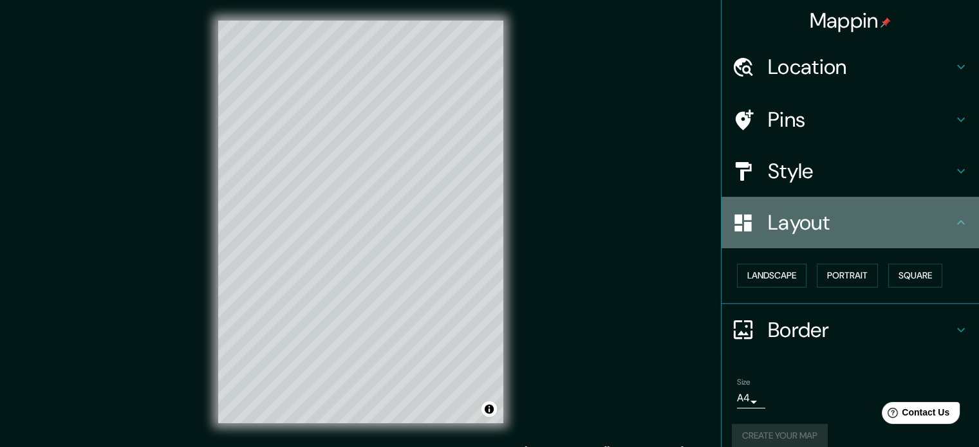
click at [953, 220] on icon at bounding box center [960, 222] width 15 height 15
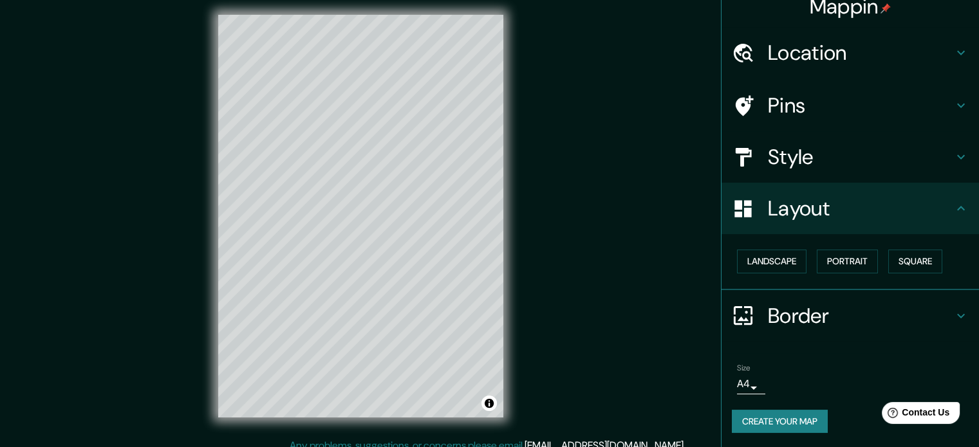
scroll to position [17, 0]
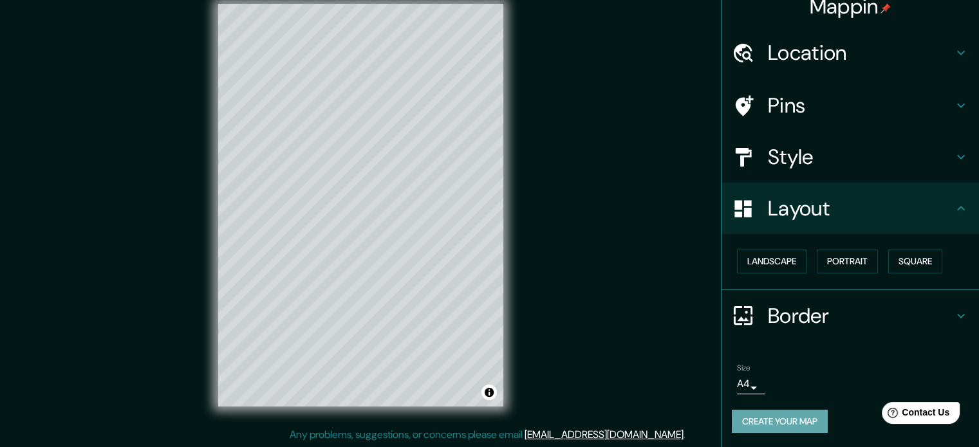
click at [771, 418] on button "Create your map" at bounding box center [780, 422] width 96 height 24
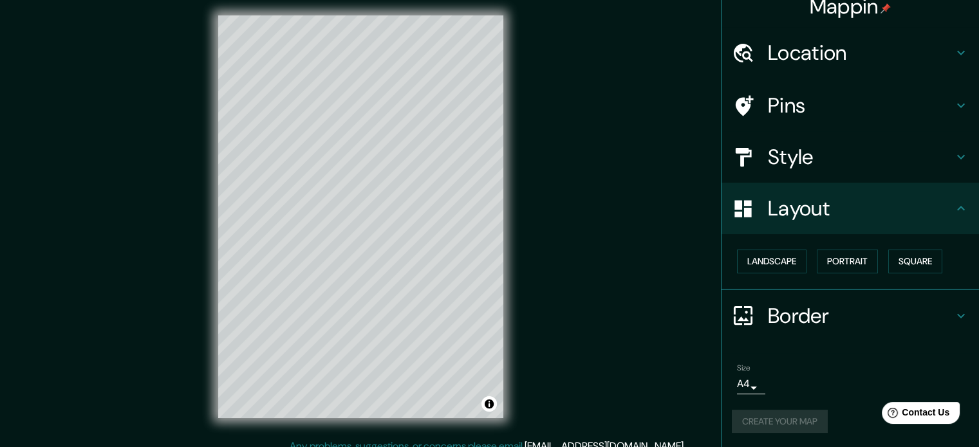
scroll to position [0, 0]
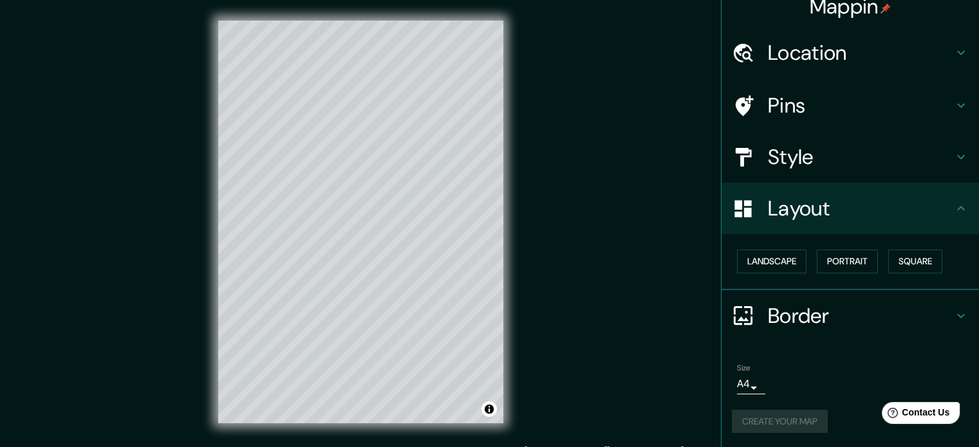
click at [795, 163] on h4 "Style" at bounding box center [860, 157] width 185 height 26
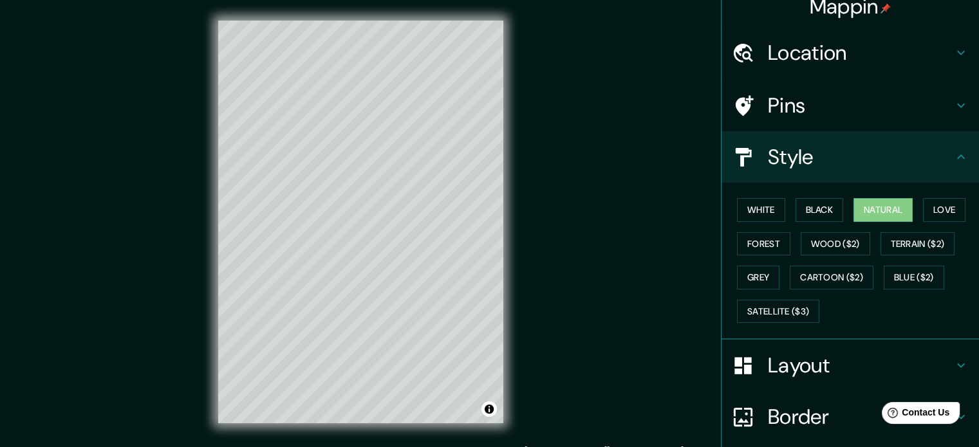
click at [768, 116] on h4 "Pins" at bounding box center [860, 106] width 185 height 26
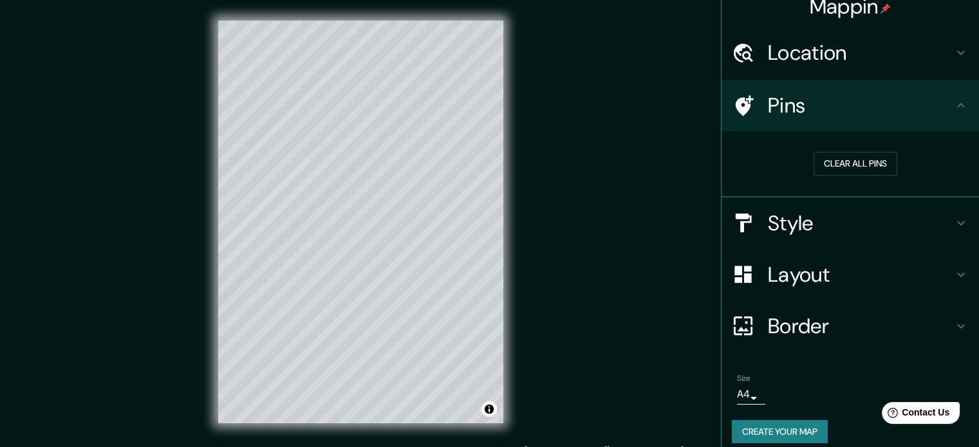
click at [775, 54] on h4 "Location" at bounding box center [860, 53] width 185 height 26
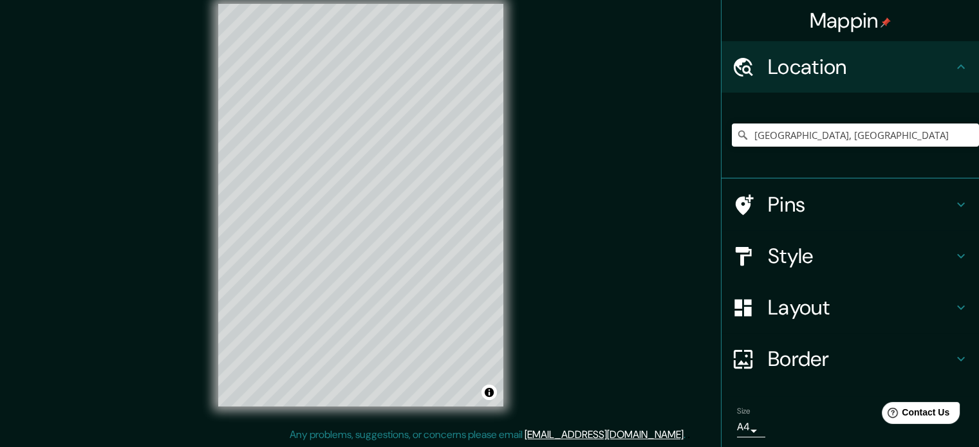
scroll to position [44, 0]
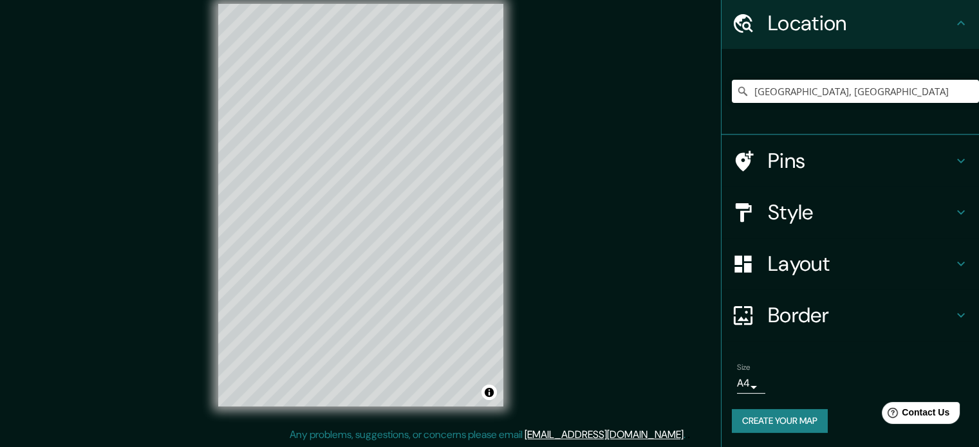
click at [782, 419] on button "Create your map" at bounding box center [780, 421] width 96 height 24
click at [782, 419] on div "Create your map" at bounding box center [850, 421] width 237 height 24
drag, startPoint x: 764, startPoint y: 419, endPoint x: 777, endPoint y: 419, distance: 13.5
click at [777, 419] on div "Create your map" at bounding box center [850, 421] width 237 height 24
click at [789, 382] on div "Size A4 single" at bounding box center [775, 378] width 77 height 31
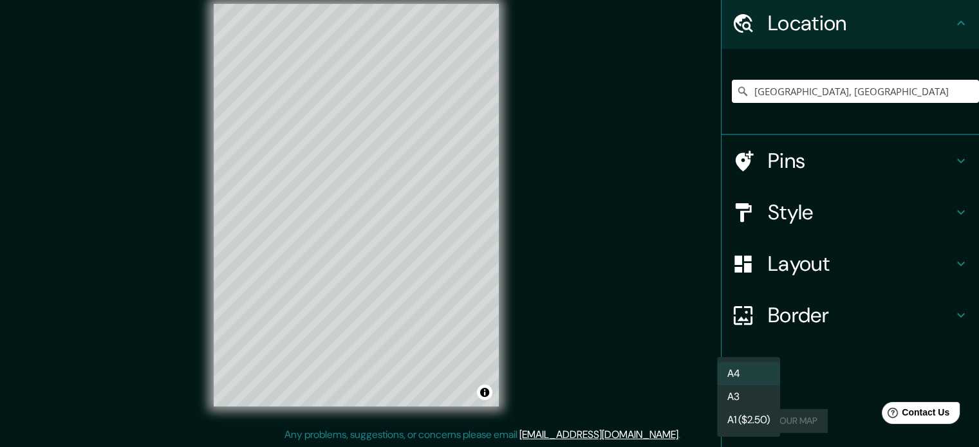
click at [748, 383] on body "Mappin Location [GEOGRAPHIC_DATA], [GEOGRAPHIC_DATA] Pins Style Layout Border C…" at bounding box center [489, 206] width 979 height 447
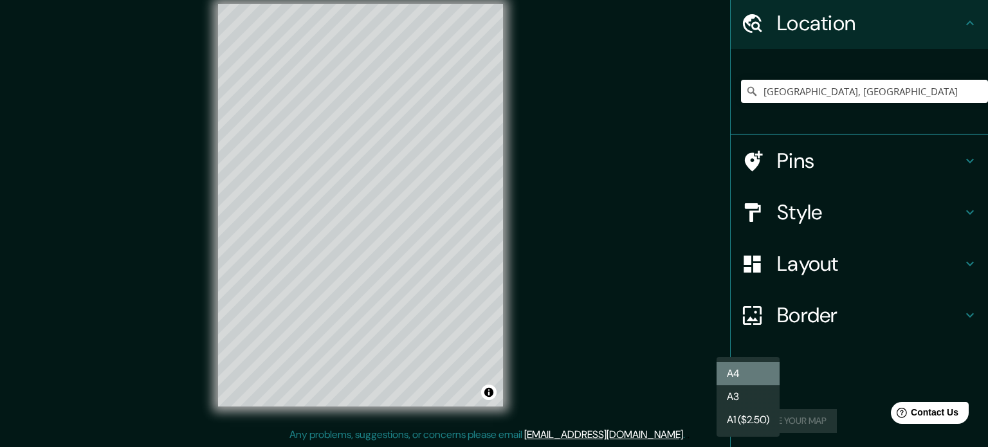
click at [740, 376] on li "A4" at bounding box center [748, 373] width 63 height 23
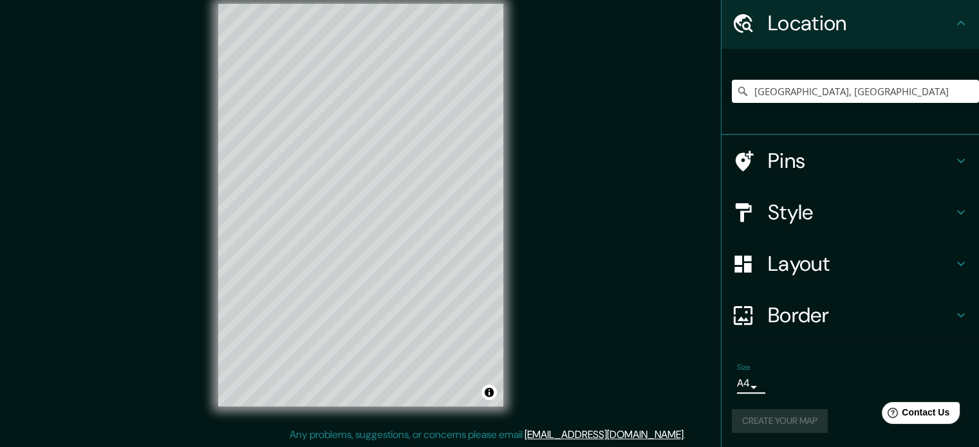
click at [766, 414] on div "Create your map" at bounding box center [850, 421] width 237 height 24
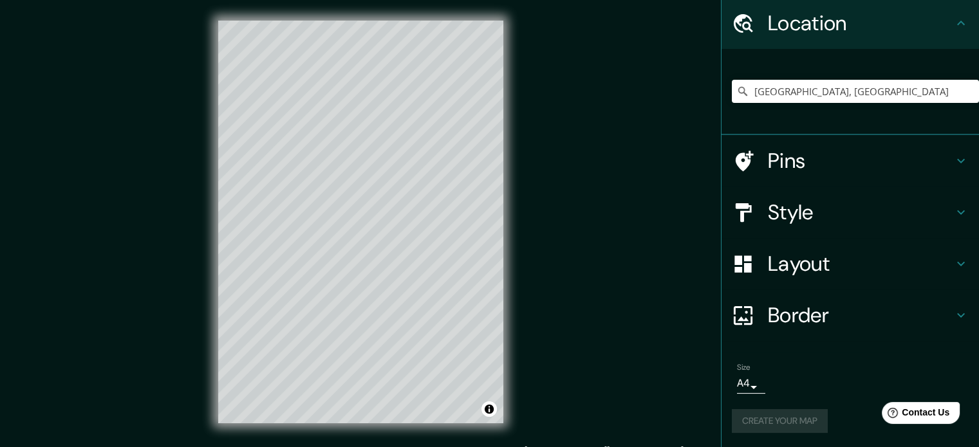
click at [769, 422] on div "Create your map" at bounding box center [850, 421] width 237 height 24
click at [807, 358] on div "Size A4 single" at bounding box center [850, 378] width 237 height 41
click at [779, 418] on div "Create your map" at bounding box center [850, 421] width 237 height 24
click at [769, 320] on h4 "Border" at bounding box center [860, 315] width 185 height 26
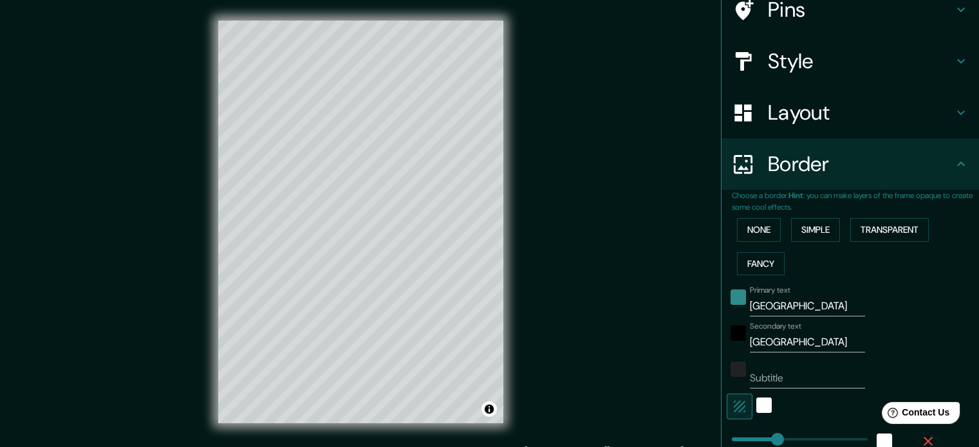
scroll to position [172, 0]
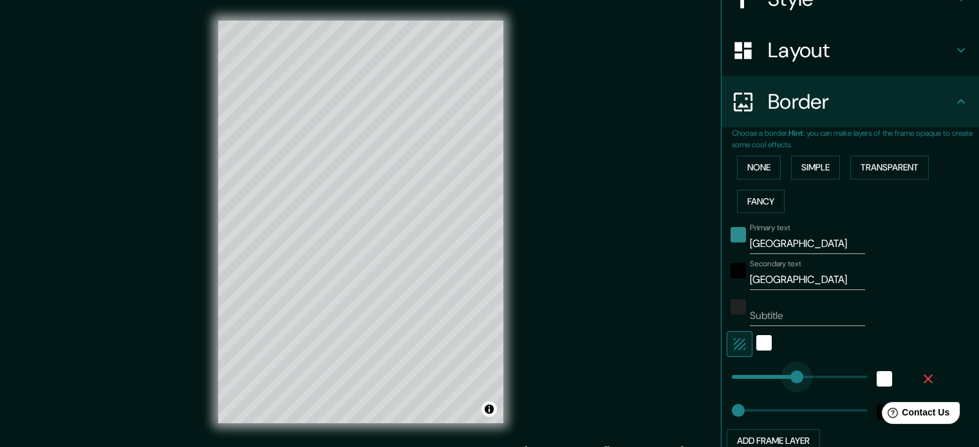
drag, startPoint x: 763, startPoint y: 377, endPoint x: 787, endPoint y: 376, distance: 23.8
drag, startPoint x: 787, startPoint y: 376, endPoint x: 800, endPoint y: 375, distance: 13.6
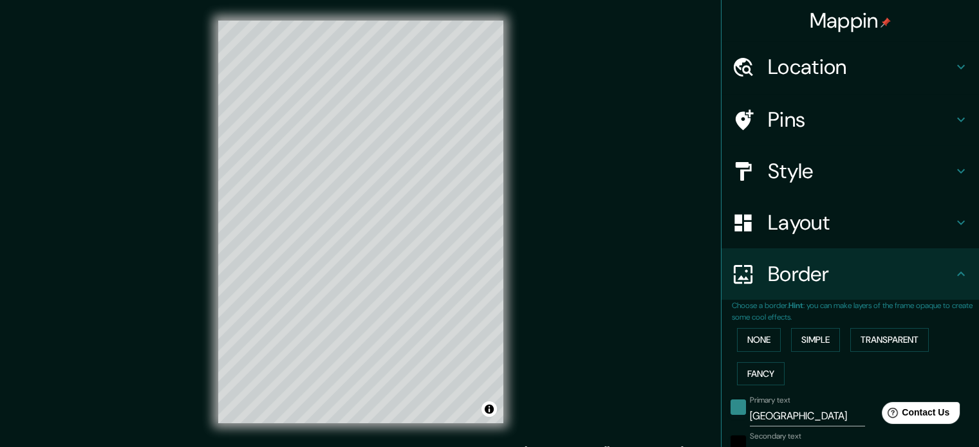
click at [813, 67] on h4 "Location" at bounding box center [860, 67] width 185 height 26
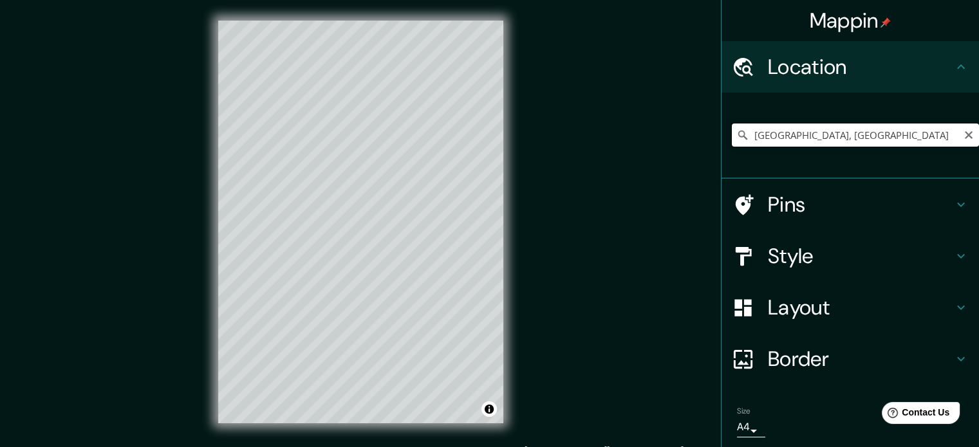
click at [776, 138] on input "[GEOGRAPHIC_DATA], [GEOGRAPHIC_DATA]" at bounding box center [855, 135] width 247 height 23
click at [964, 133] on icon "Clear" at bounding box center [968, 135] width 8 height 8
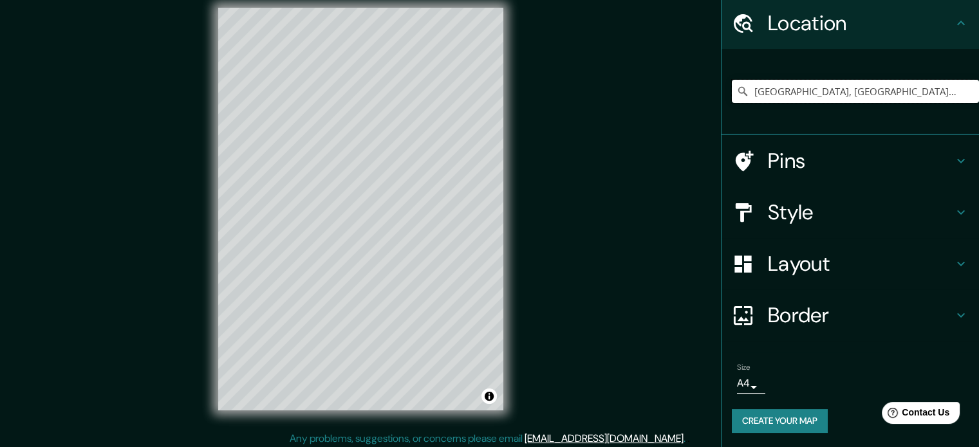
scroll to position [17, 0]
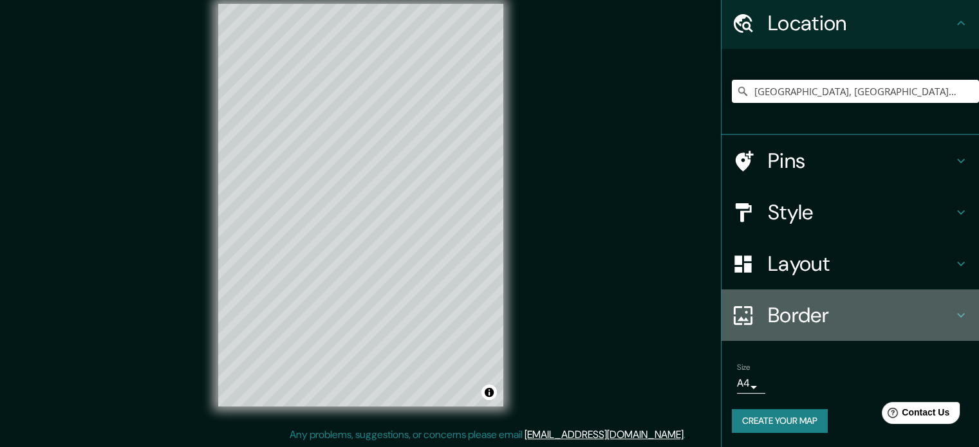
click at [773, 311] on h4 "Border" at bounding box center [860, 315] width 185 height 26
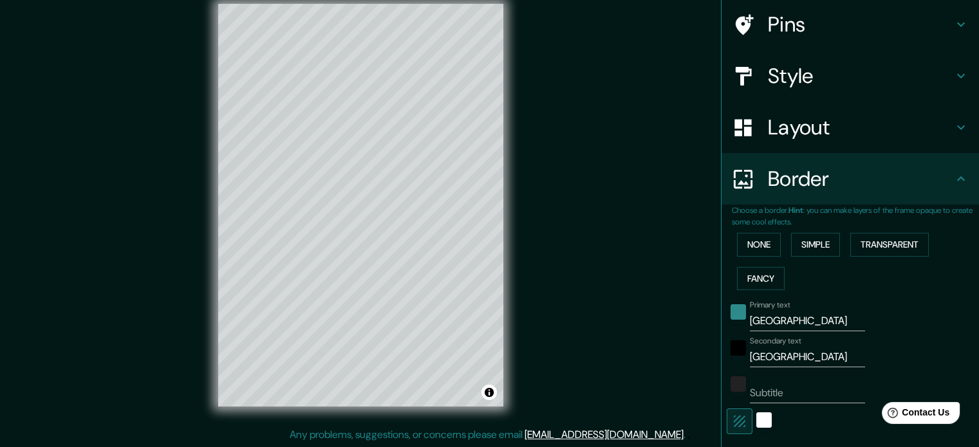
scroll to position [172, 0]
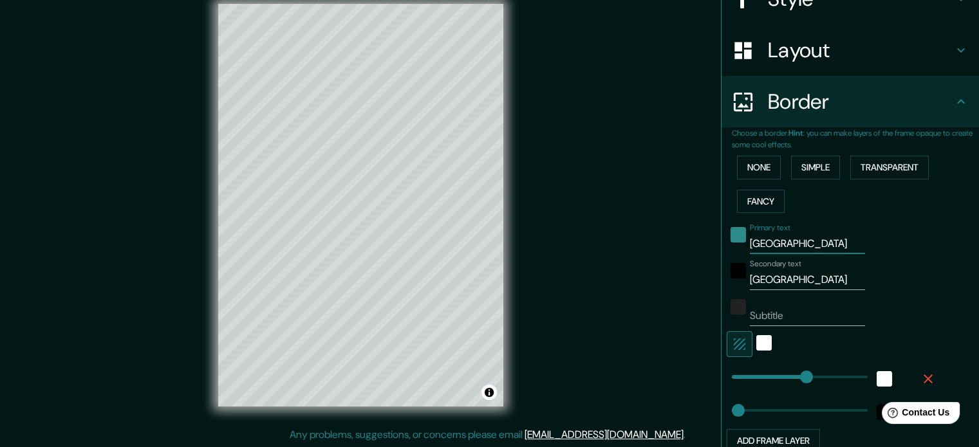
click at [763, 241] on input "[GEOGRAPHIC_DATA]" at bounding box center [807, 244] width 115 height 21
click at [782, 272] on input "[GEOGRAPHIC_DATA]" at bounding box center [807, 280] width 115 height 21
click at [656, 372] on div "Mappin Location [GEOGRAPHIC_DATA], [GEOGRAPHIC_DATA], [GEOGRAPHIC_DATA], [GEOGR…" at bounding box center [489, 215] width 979 height 465
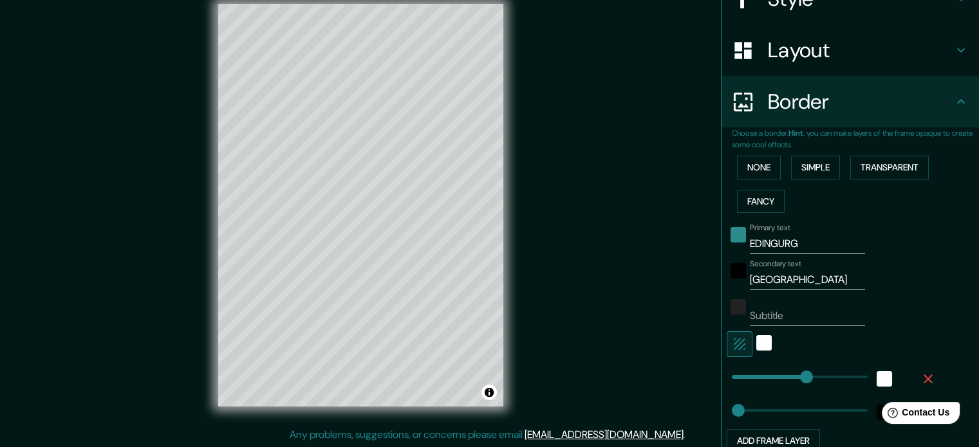
click at [771, 244] on input "EDINGURG" at bounding box center [807, 244] width 115 height 21
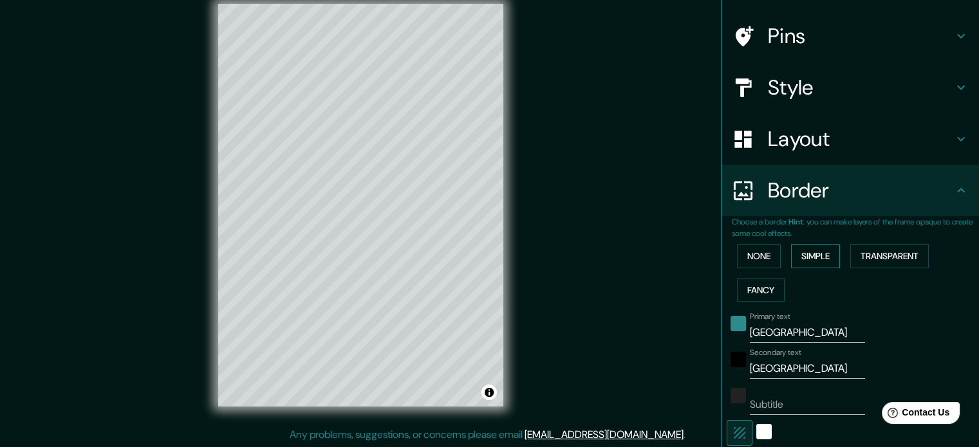
scroll to position [0, 0]
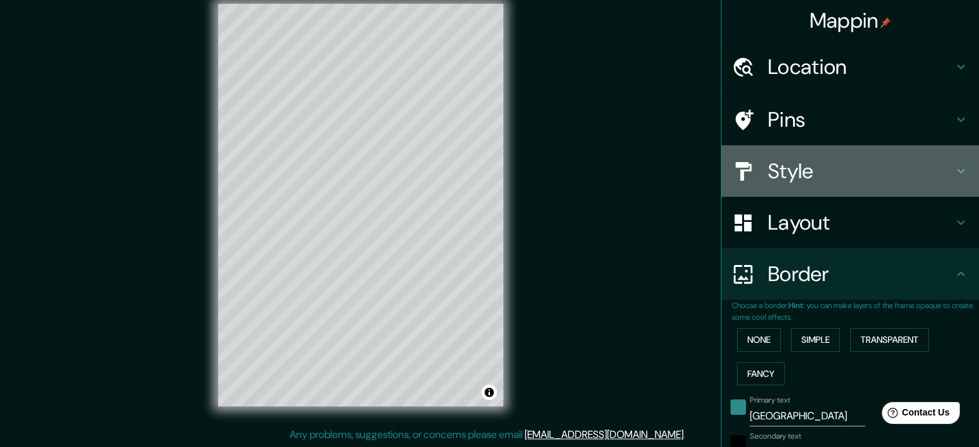
click at [777, 160] on h4 "Style" at bounding box center [860, 171] width 185 height 26
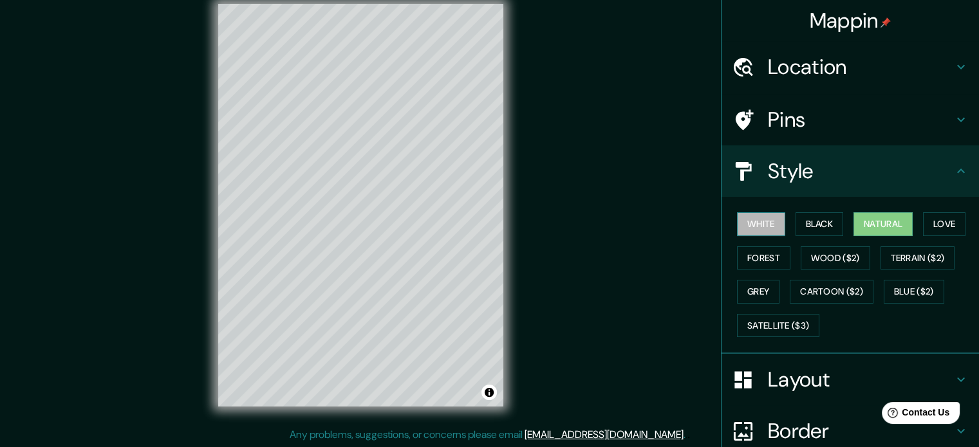
click at [767, 228] on button "White" at bounding box center [761, 224] width 48 height 24
click at [804, 220] on button "Black" at bounding box center [819, 224] width 48 height 24
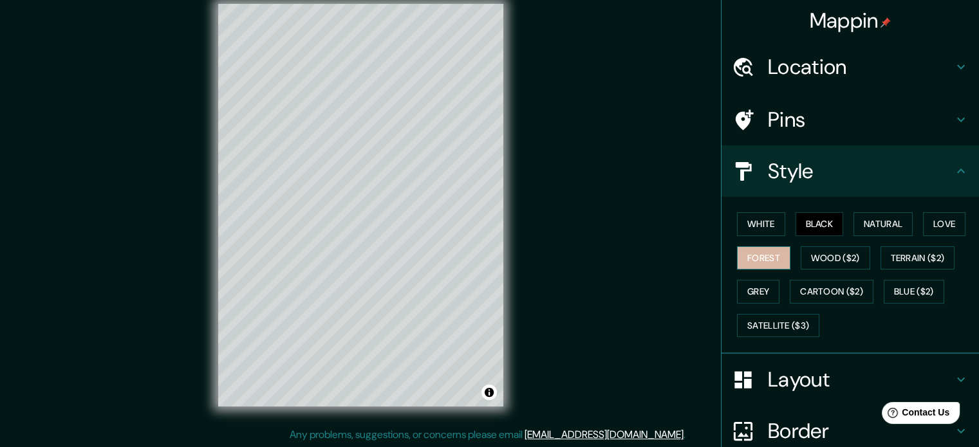
click at [746, 252] on button "Forest" at bounding box center [763, 258] width 53 height 24
click at [751, 290] on button "Grey" at bounding box center [758, 292] width 42 height 24
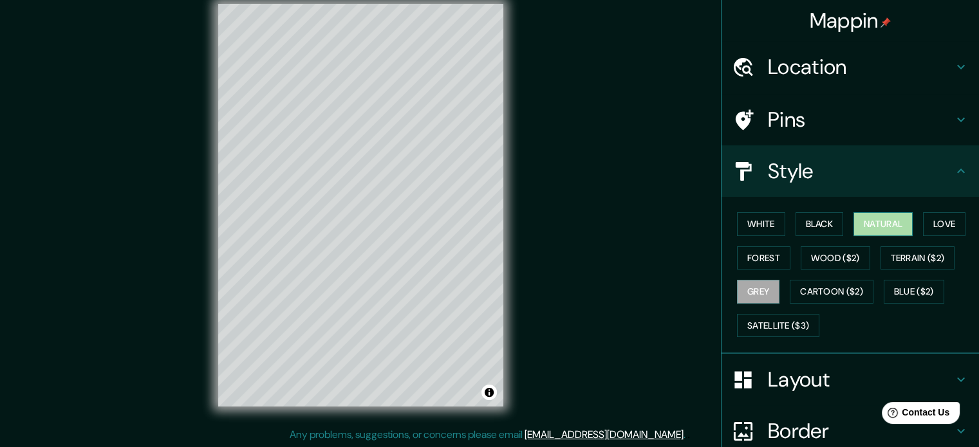
click at [888, 230] on button "Natural" at bounding box center [882, 224] width 59 height 24
click at [931, 226] on button "Love" at bounding box center [944, 224] width 42 height 24
click at [876, 228] on button "Natural" at bounding box center [882, 224] width 59 height 24
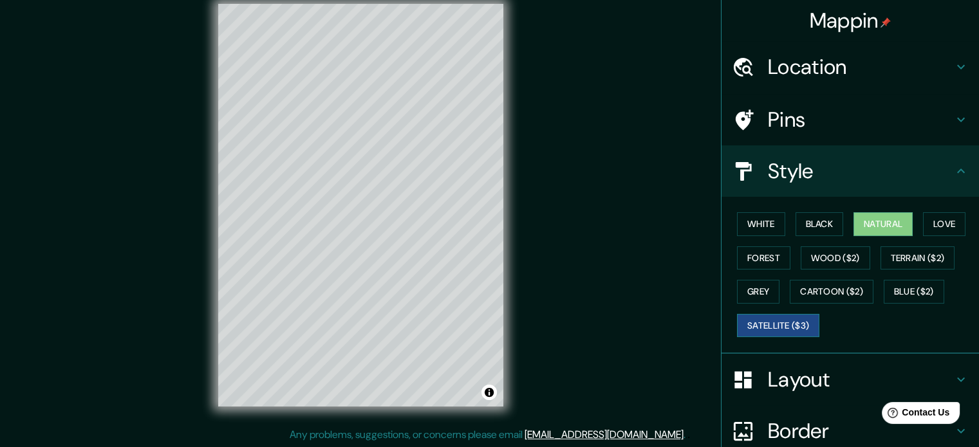
click at [771, 326] on button "Satellite ($3)" at bounding box center [778, 326] width 82 height 24
click at [811, 257] on button "Wood ($2)" at bounding box center [834, 258] width 69 height 24
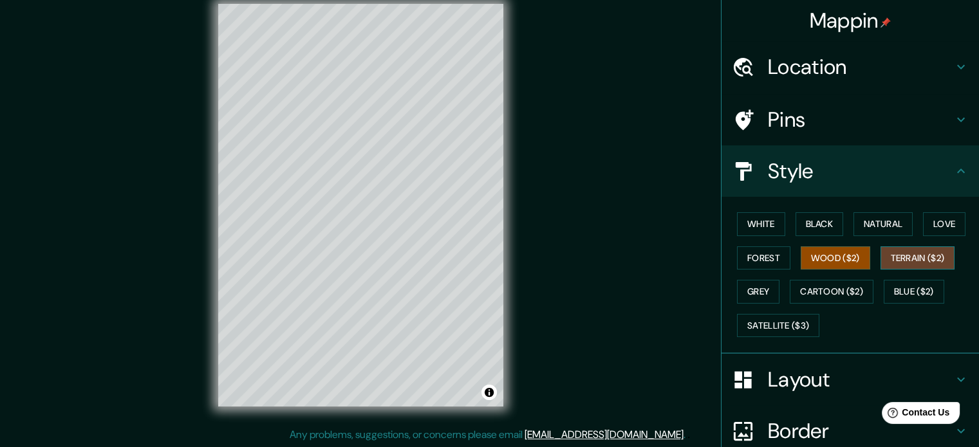
click at [907, 254] on button "Terrain ($2)" at bounding box center [917, 258] width 75 height 24
click at [759, 293] on button "Grey" at bounding box center [758, 292] width 42 height 24
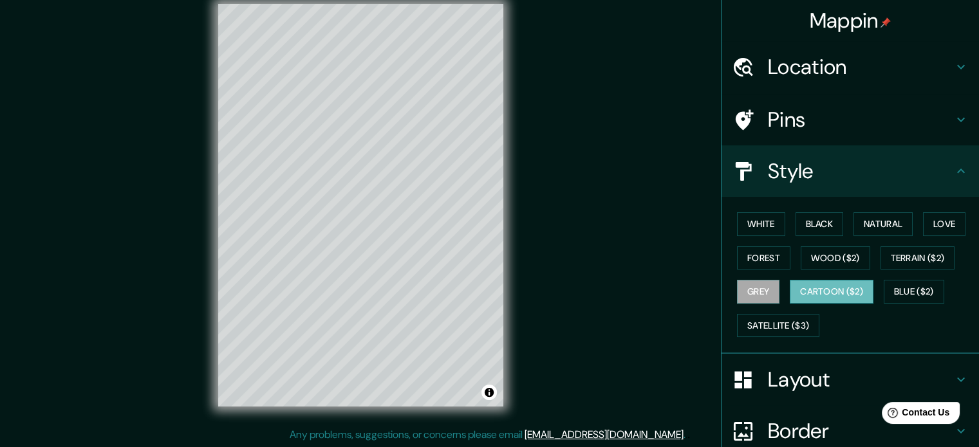
click at [856, 295] on button "Cartoon ($2)" at bounding box center [831, 292] width 84 height 24
click at [914, 285] on button "Blue ($2)" at bounding box center [913, 292] width 60 height 24
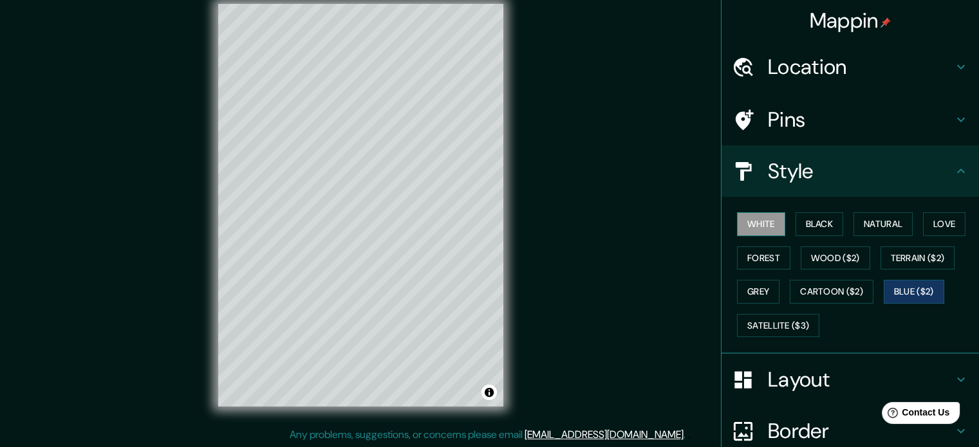
click at [754, 228] on button "White" at bounding box center [761, 224] width 48 height 24
